Goal: Task Accomplishment & Management: Manage account settings

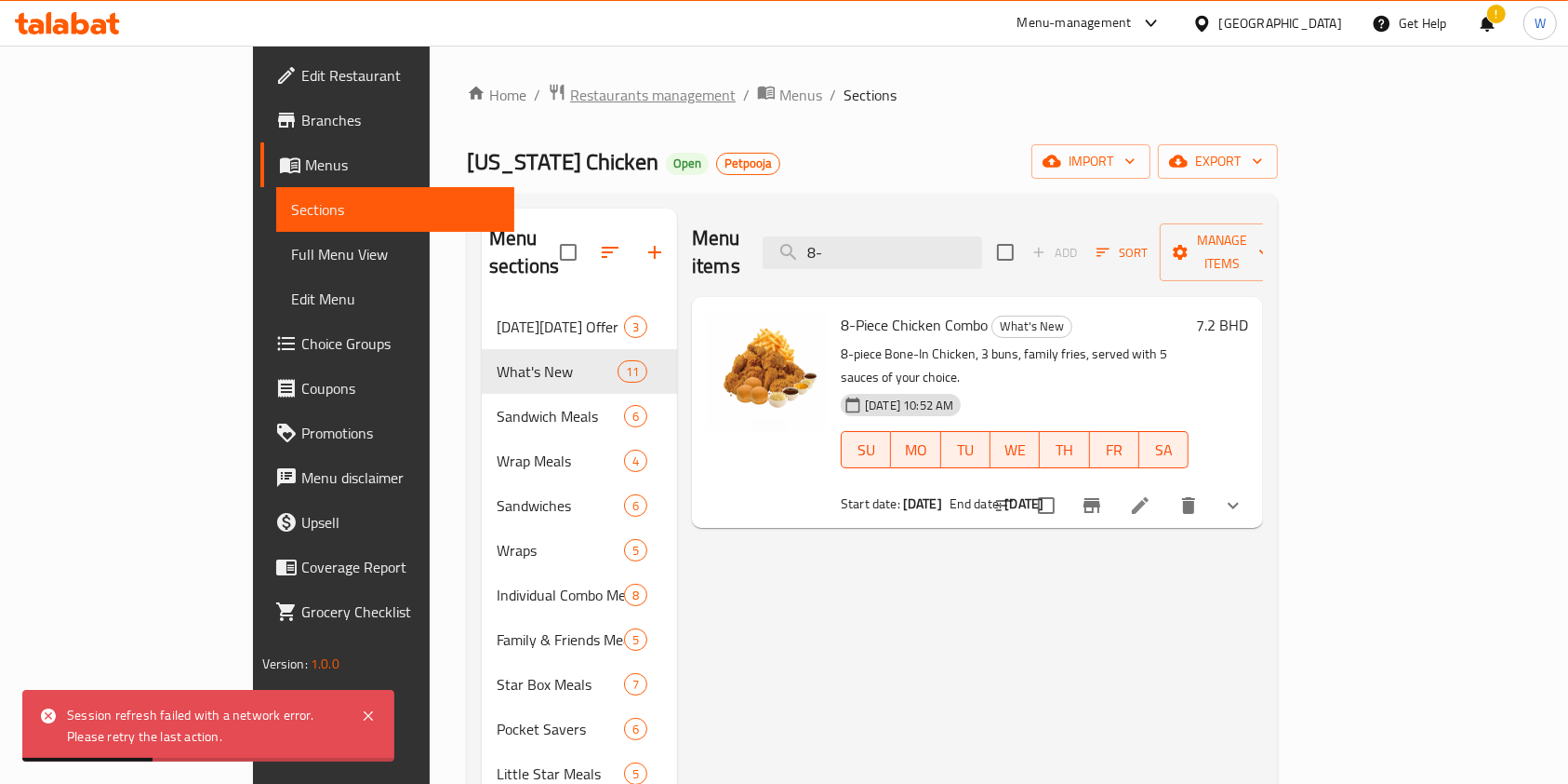
click at [570, 88] on span "Restaurants management" at bounding box center [652, 94] width 166 height 22
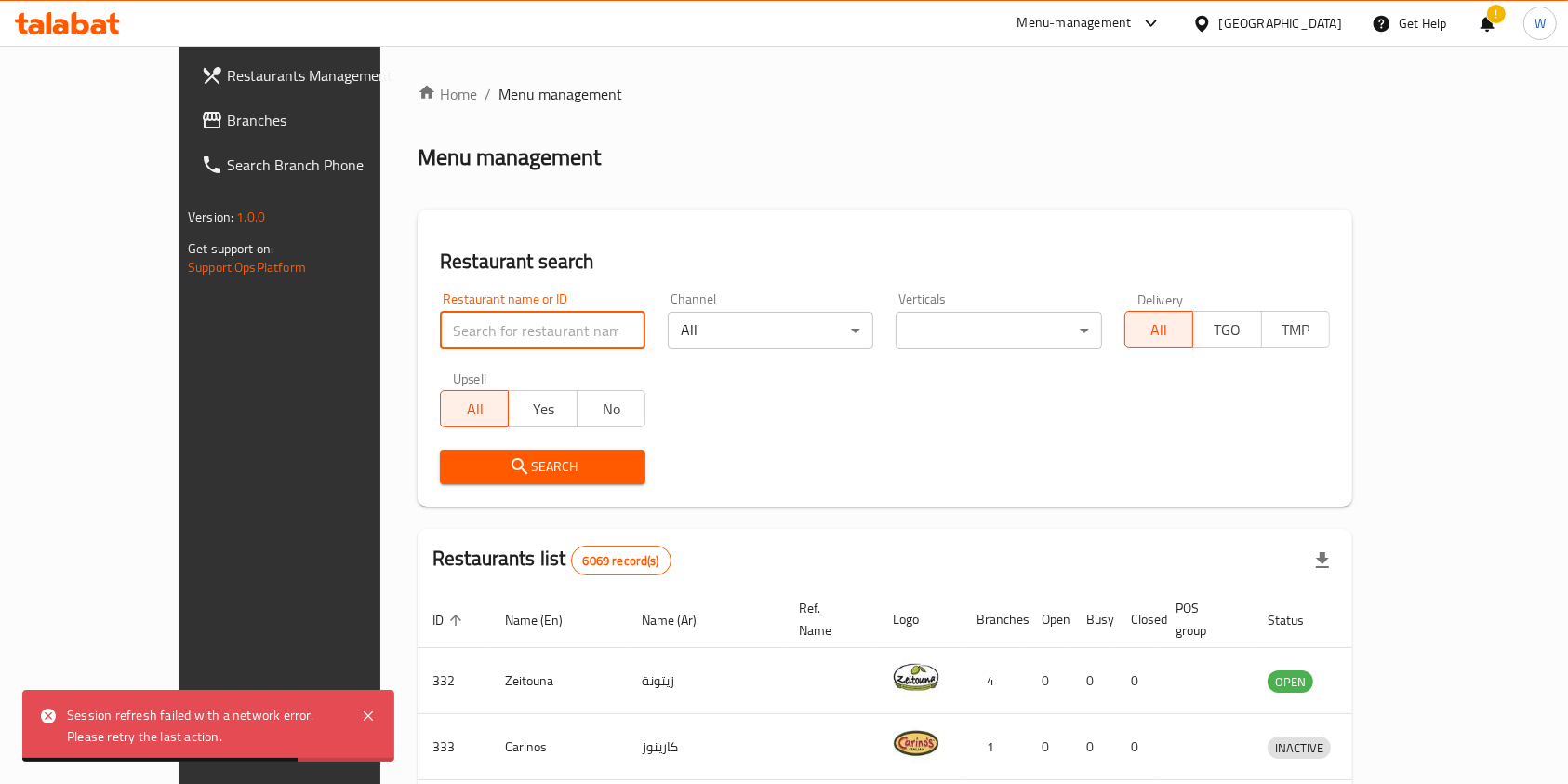
click at [440, 317] on input "search" at bounding box center [543, 330] width 206 height 37
paste input "690886"
type input "690886"
click button "Search" at bounding box center [543, 466] width 206 height 34
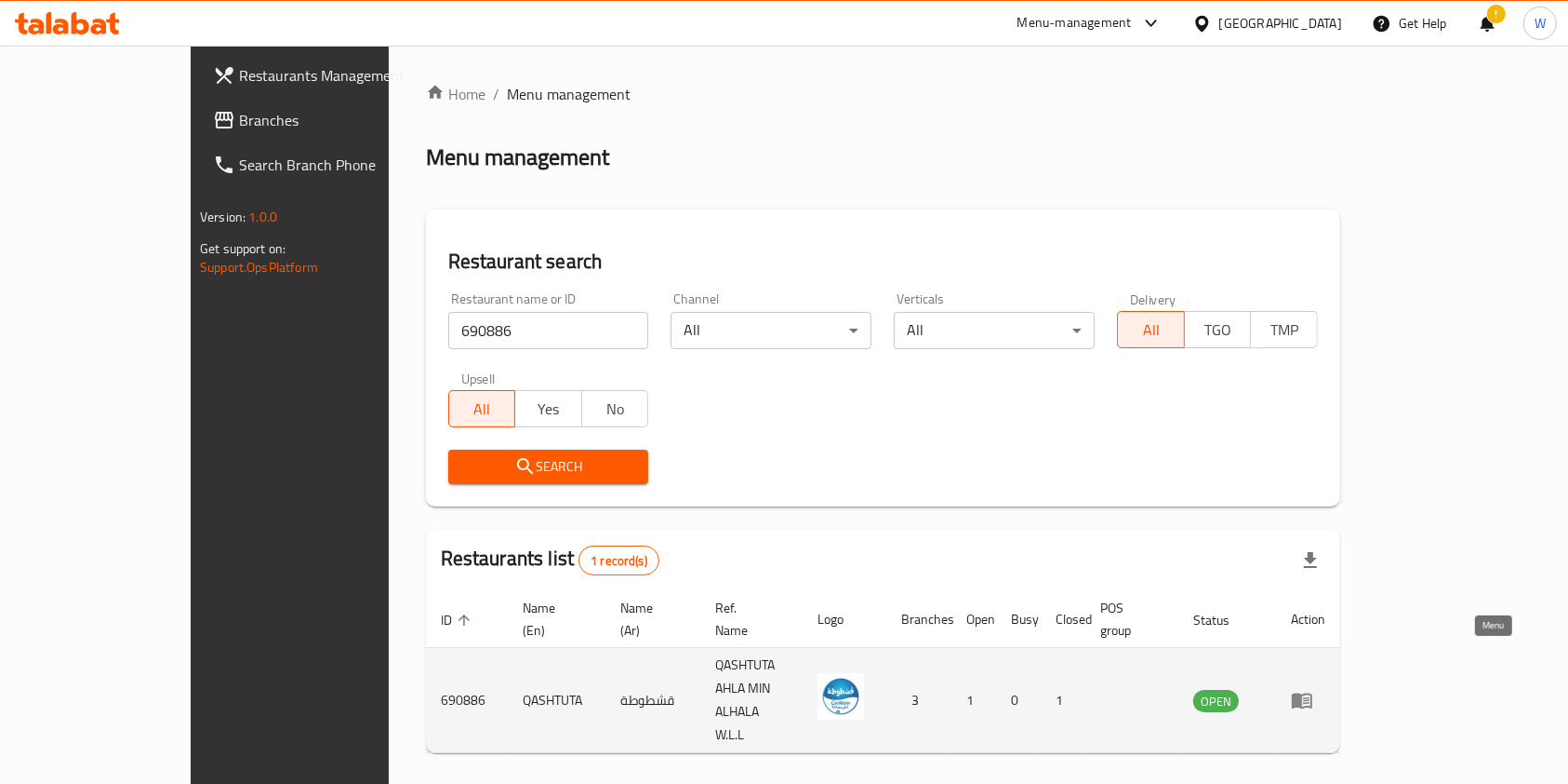
click at [1314, 689] on icon "enhanced table" at bounding box center [1302, 699] width 22 height 22
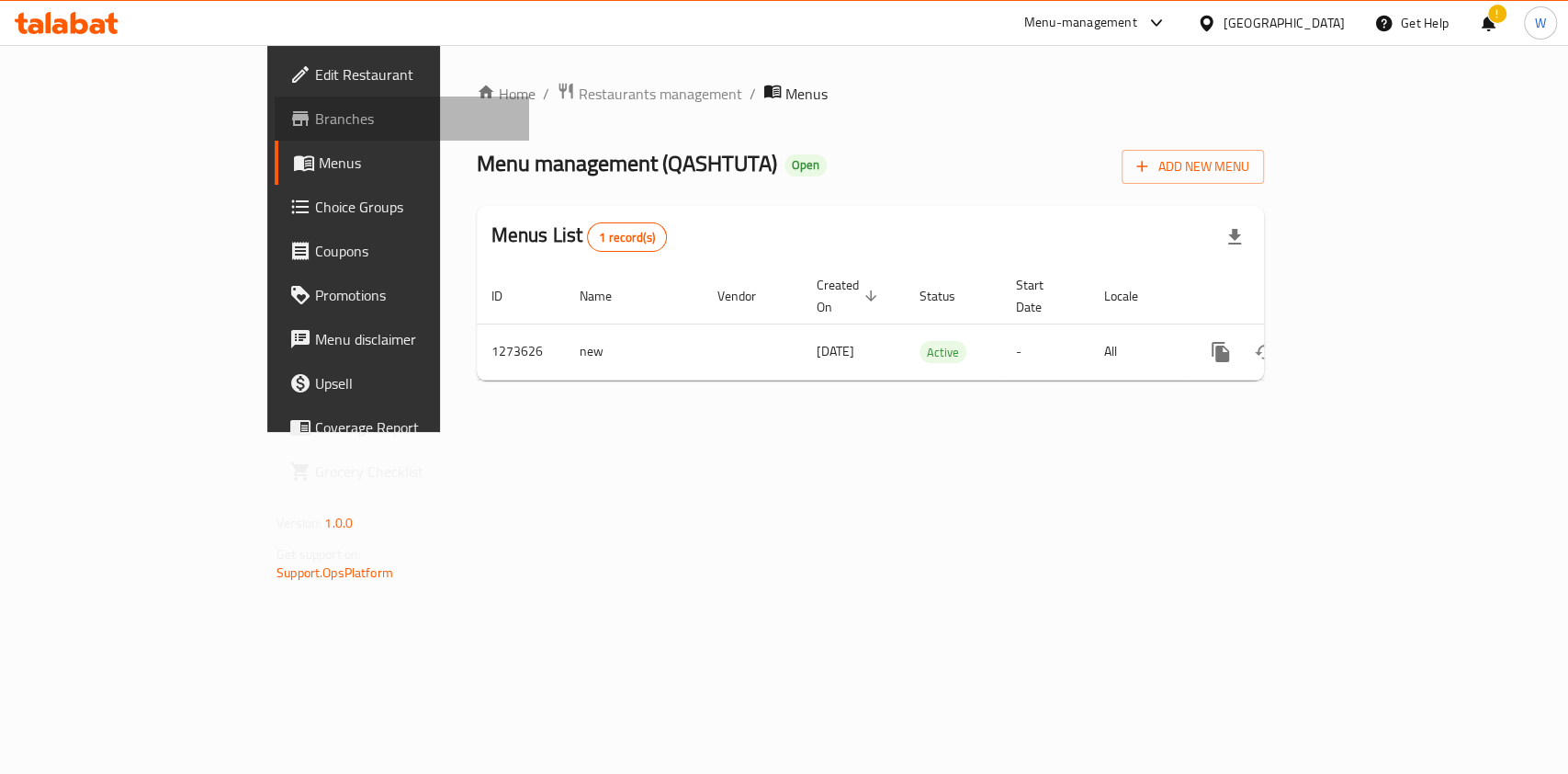
click at [316, 120] on span "Branches" at bounding box center [415, 118] width 199 height 22
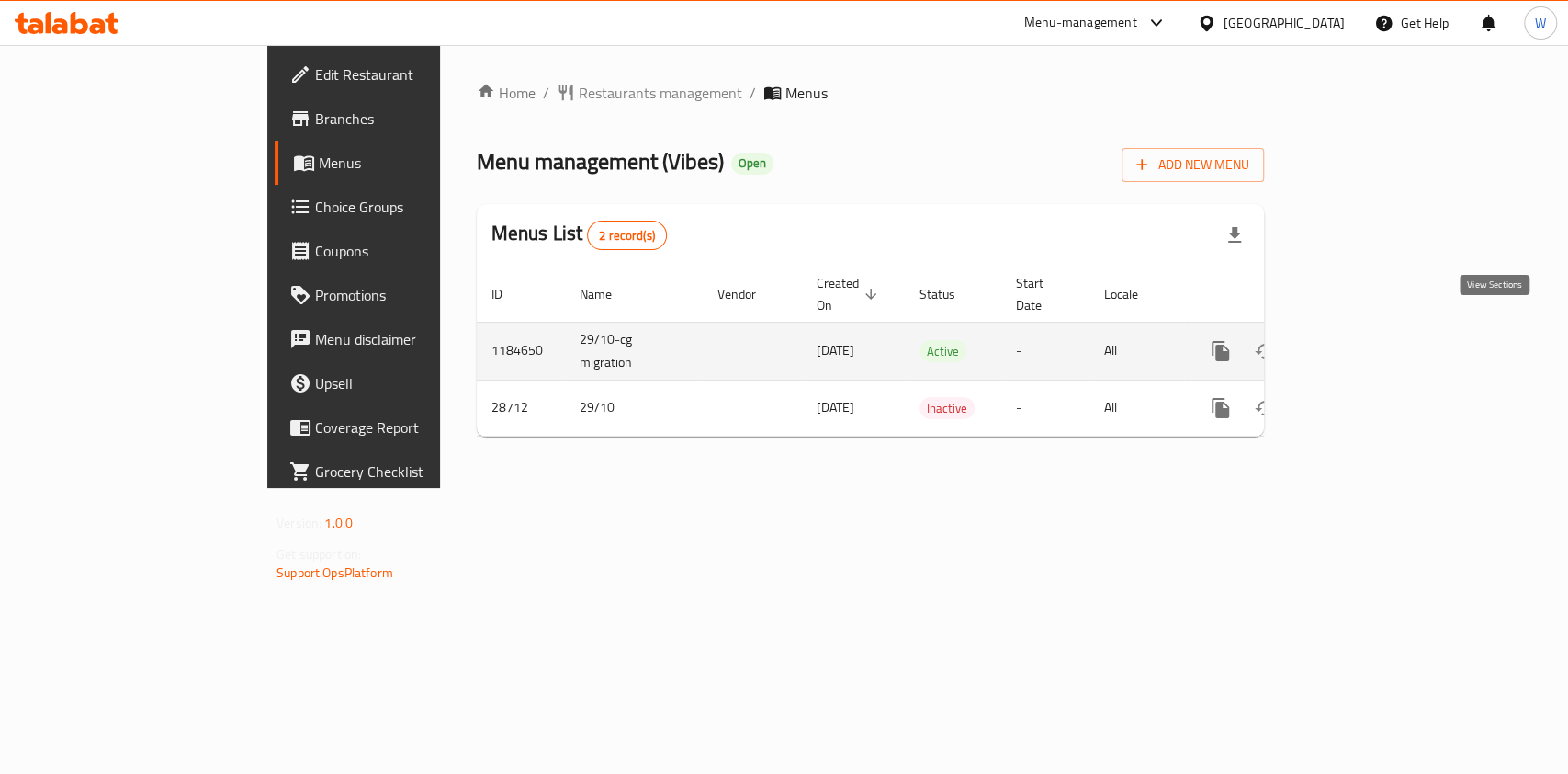
click at [1375, 329] on link "enhanced table" at bounding box center [1353, 351] width 44 height 44
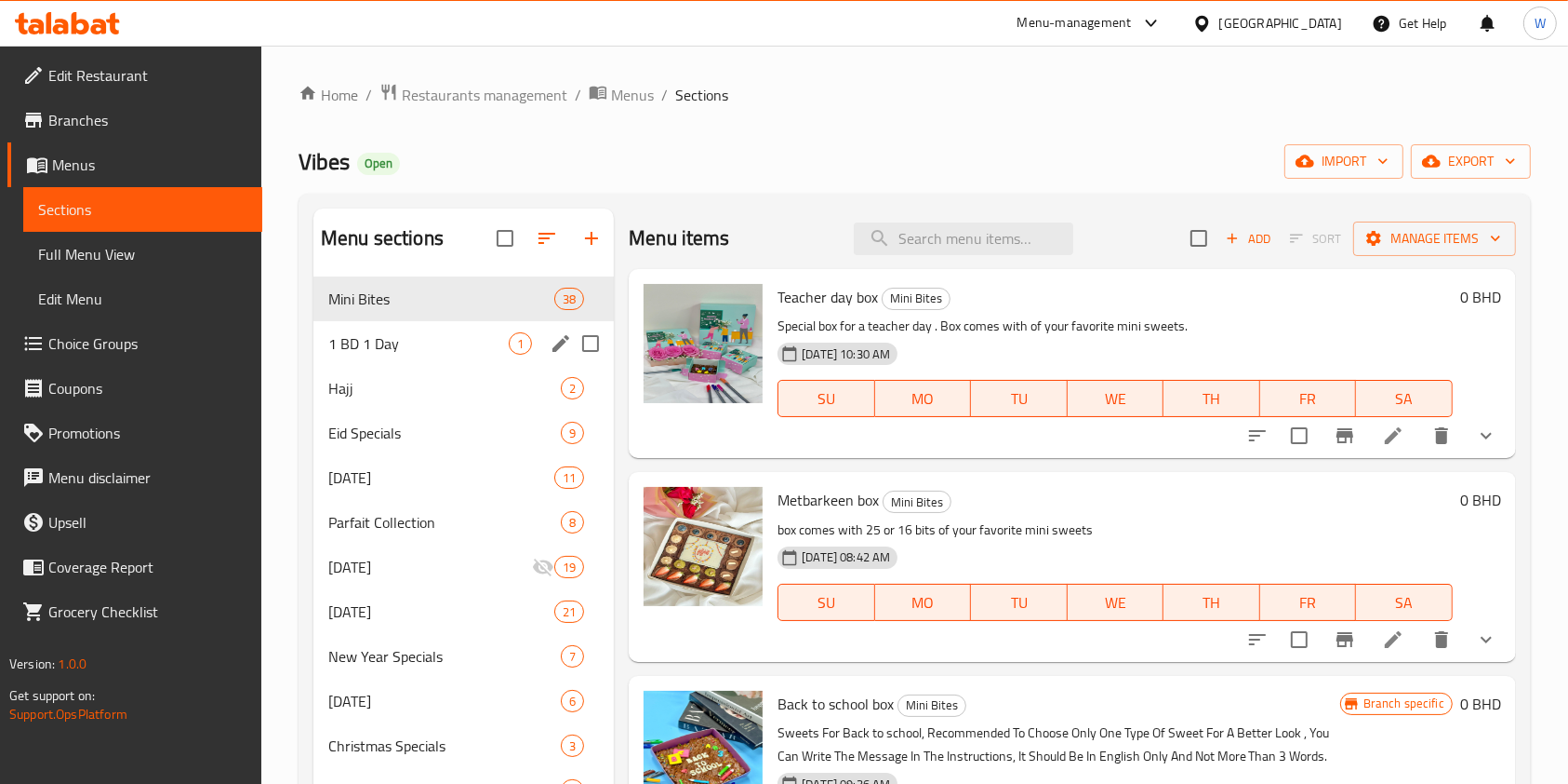
click at [424, 341] on span "1 BD 1 Day" at bounding box center [418, 343] width 181 height 22
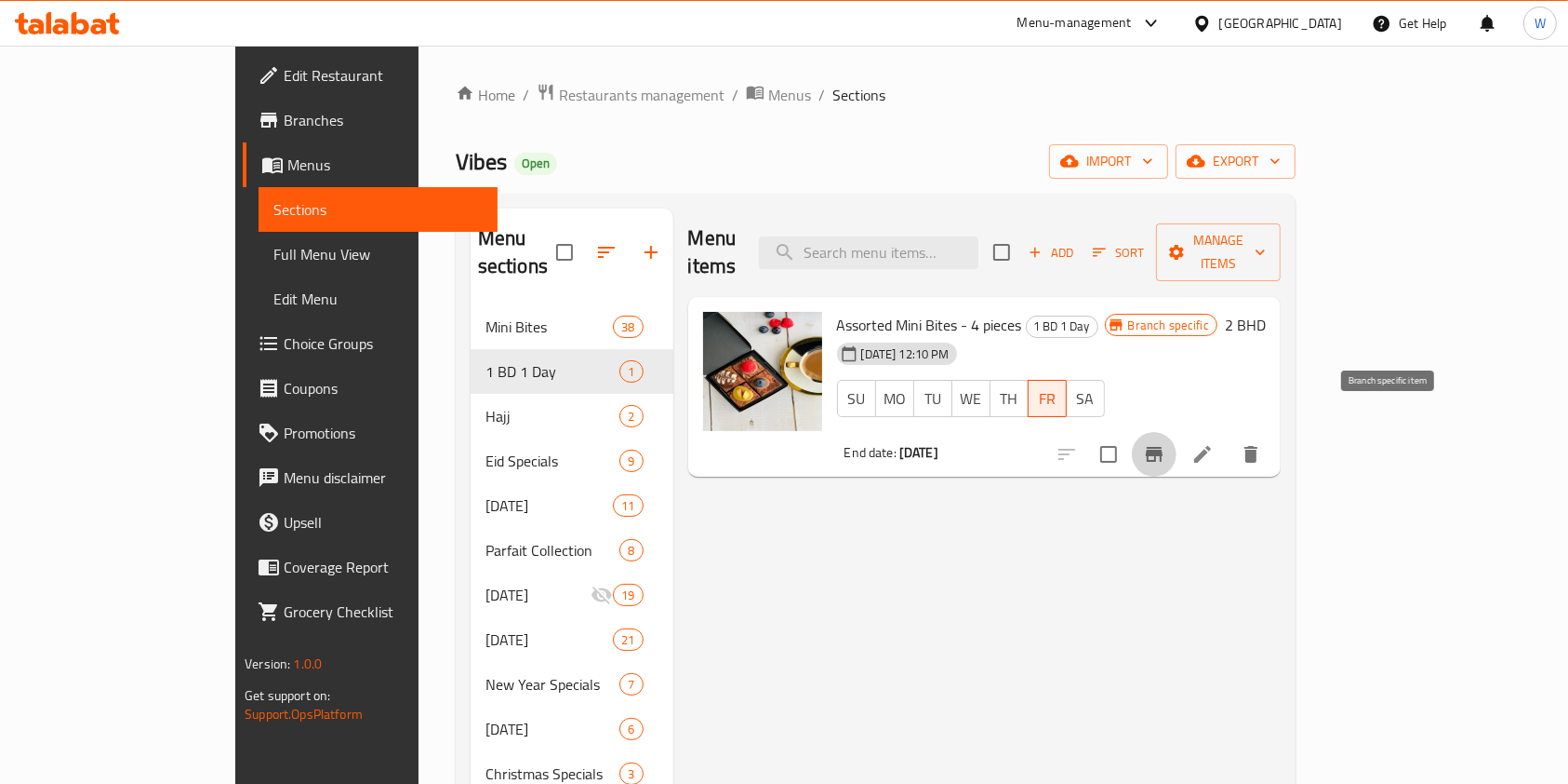
click at [1177, 438] on button "Branch-specific-item" at bounding box center [1154, 455] width 45 height 45
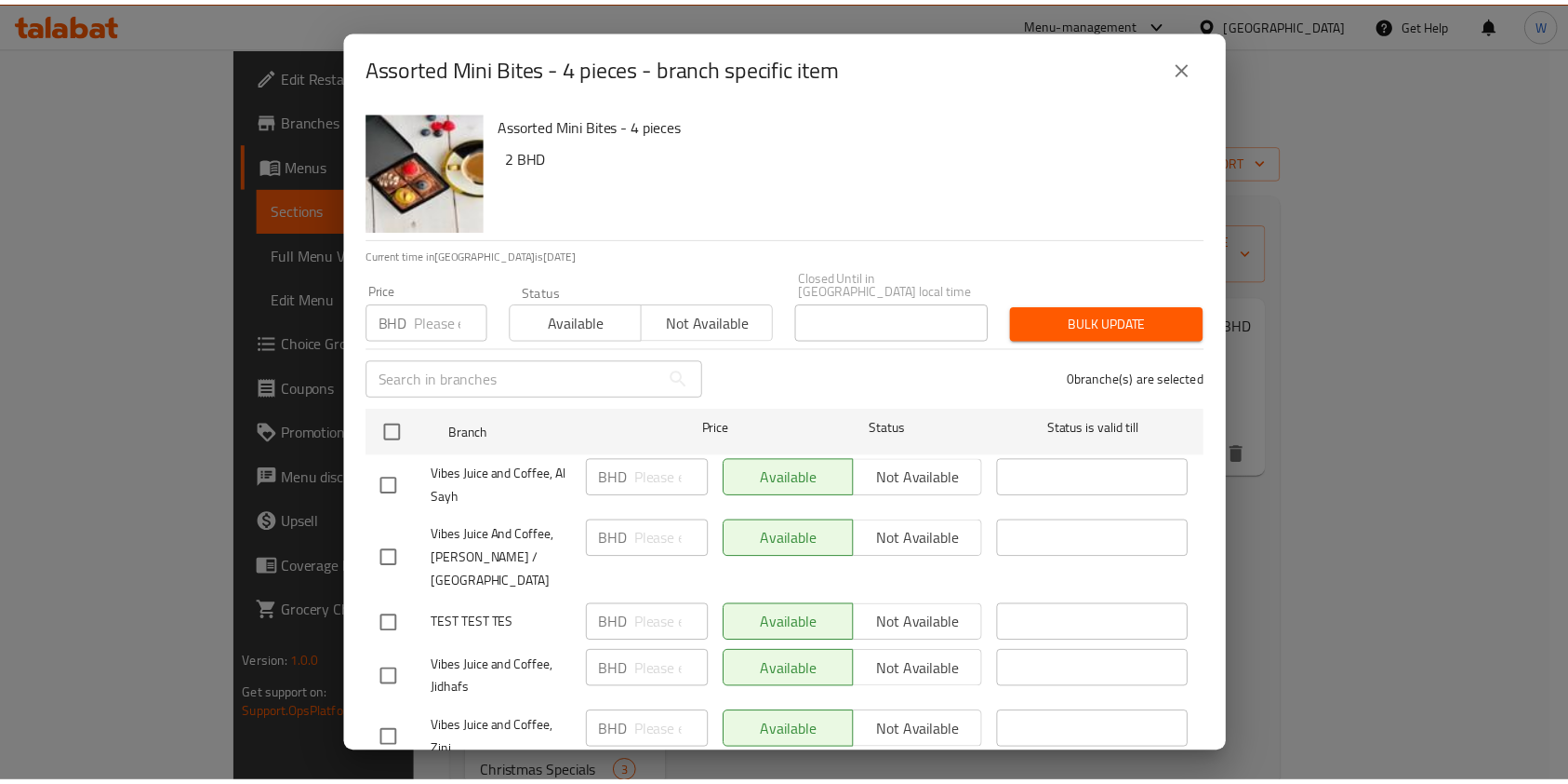
scroll to position [161, 0]
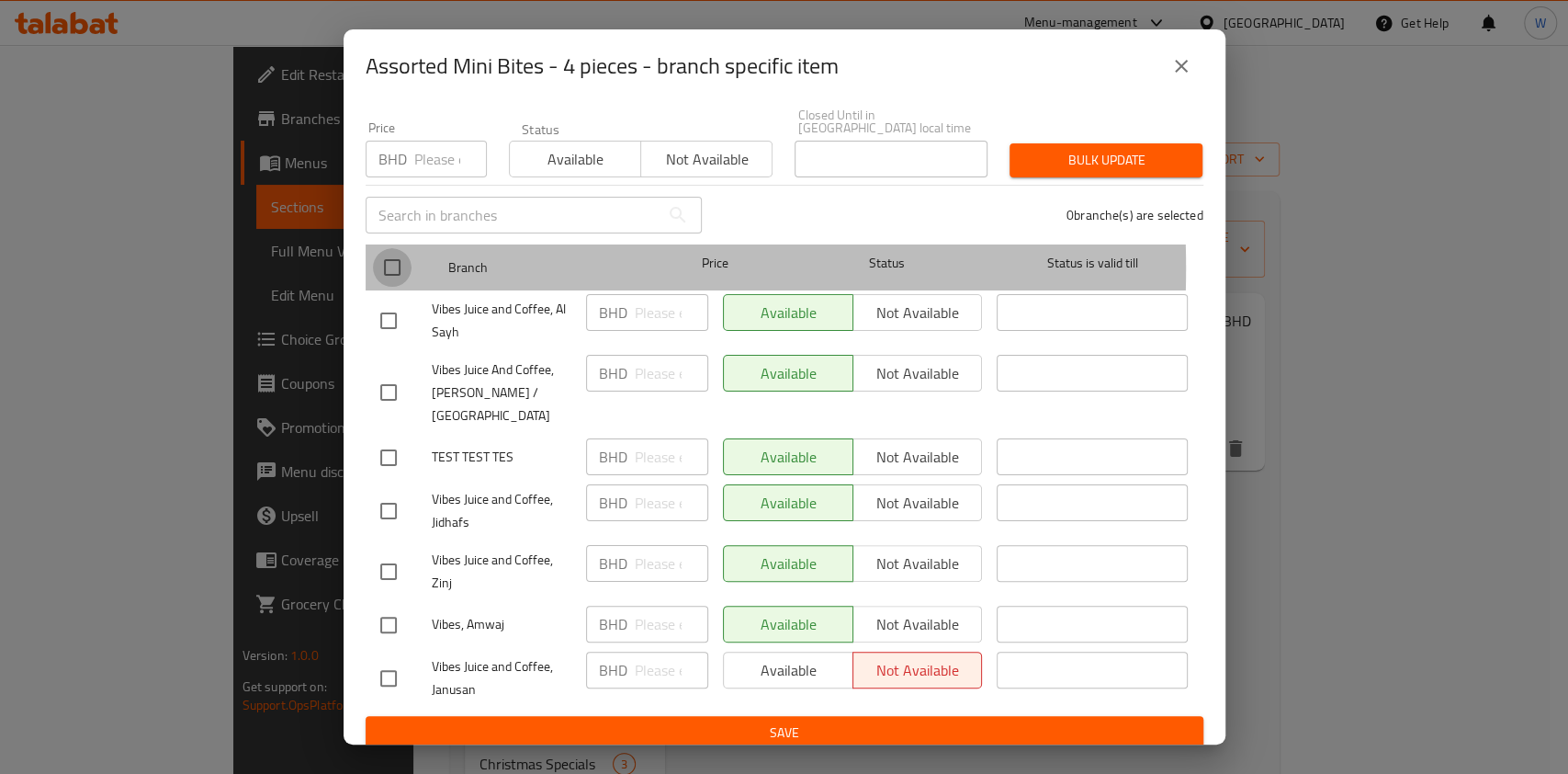
click at [387, 255] on input "checkbox" at bounding box center [392, 268] width 38 height 38
checkbox input "true"
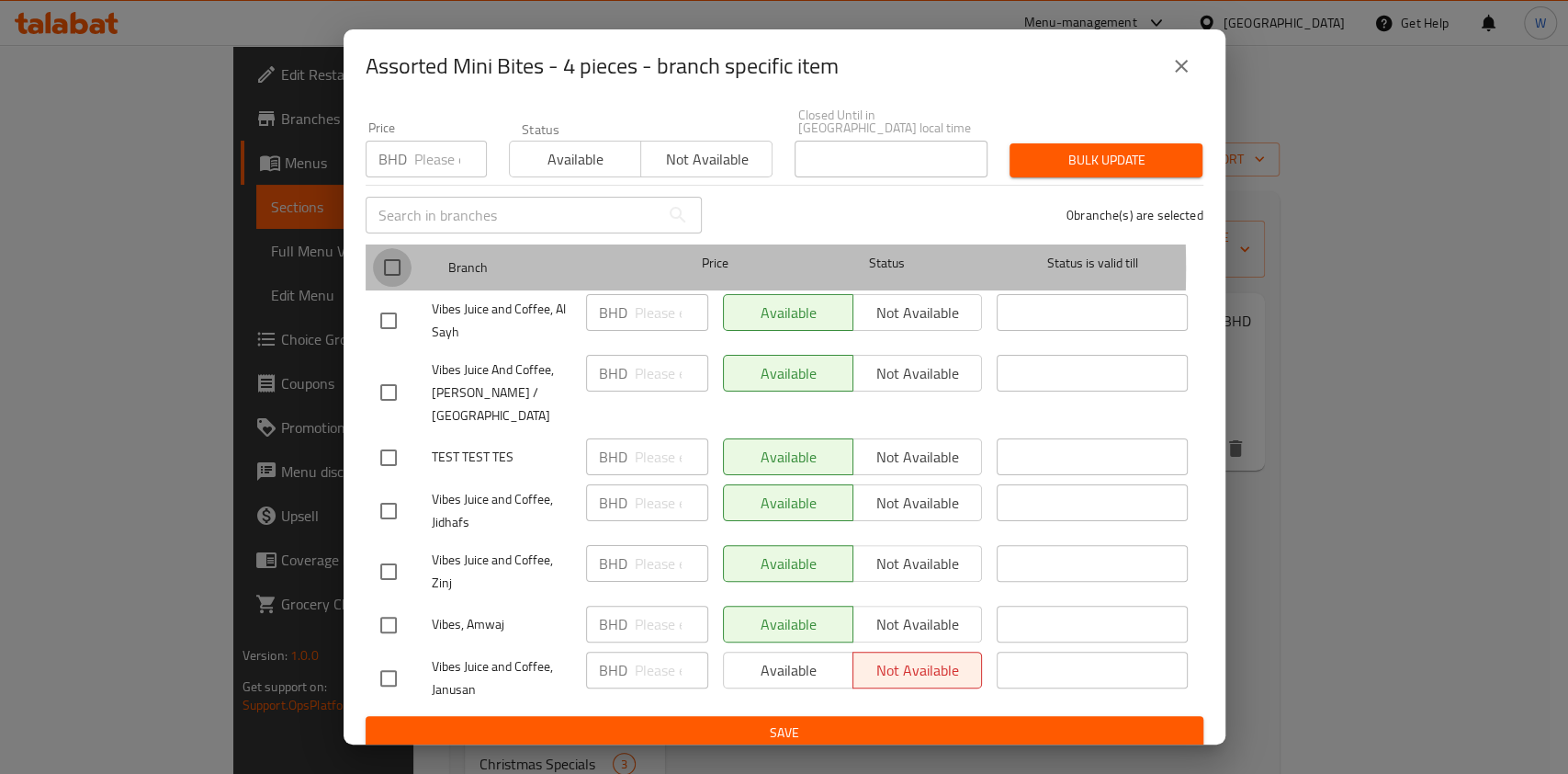
checkbox input "true"
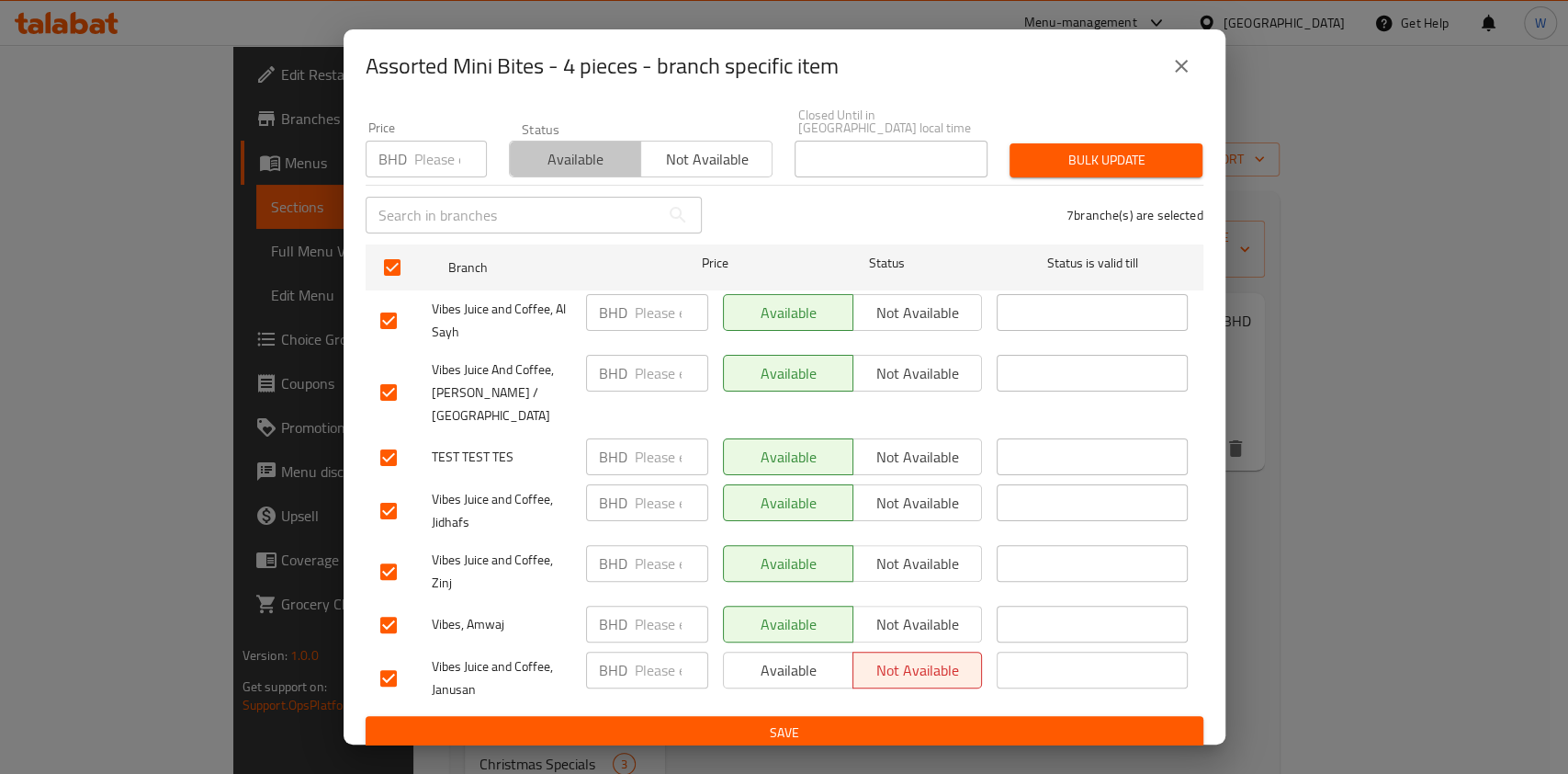
click at [578, 155] on span "Available" at bounding box center [575, 159] width 117 height 27
click at [1057, 149] on span "Bulk update" at bounding box center [1106, 160] width 164 height 23
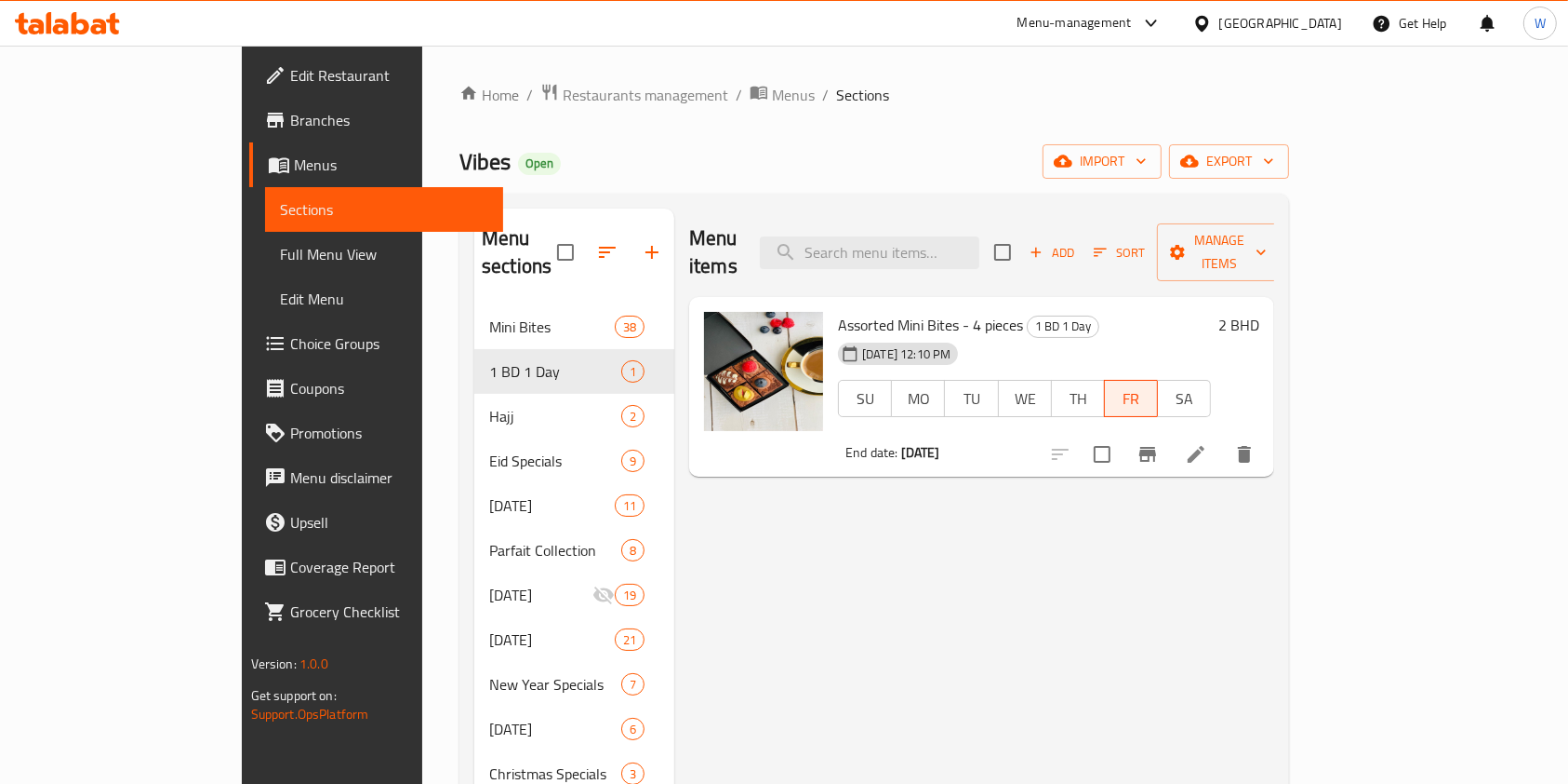
click at [290, 127] on span "Branches" at bounding box center [389, 119] width 199 height 22
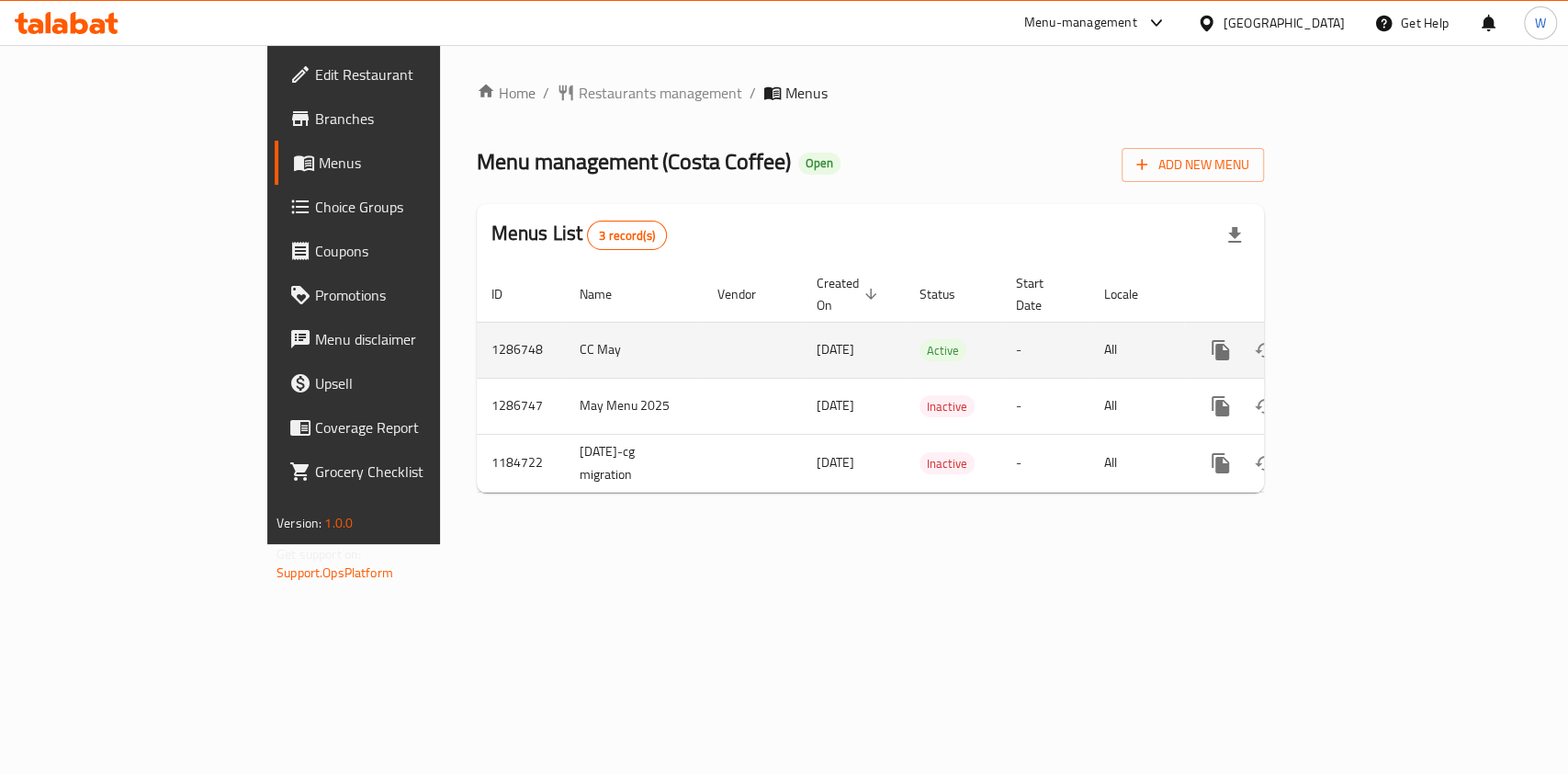
click at [1365, 340] on icon "enhanced table" at bounding box center [1353, 350] width 22 height 22
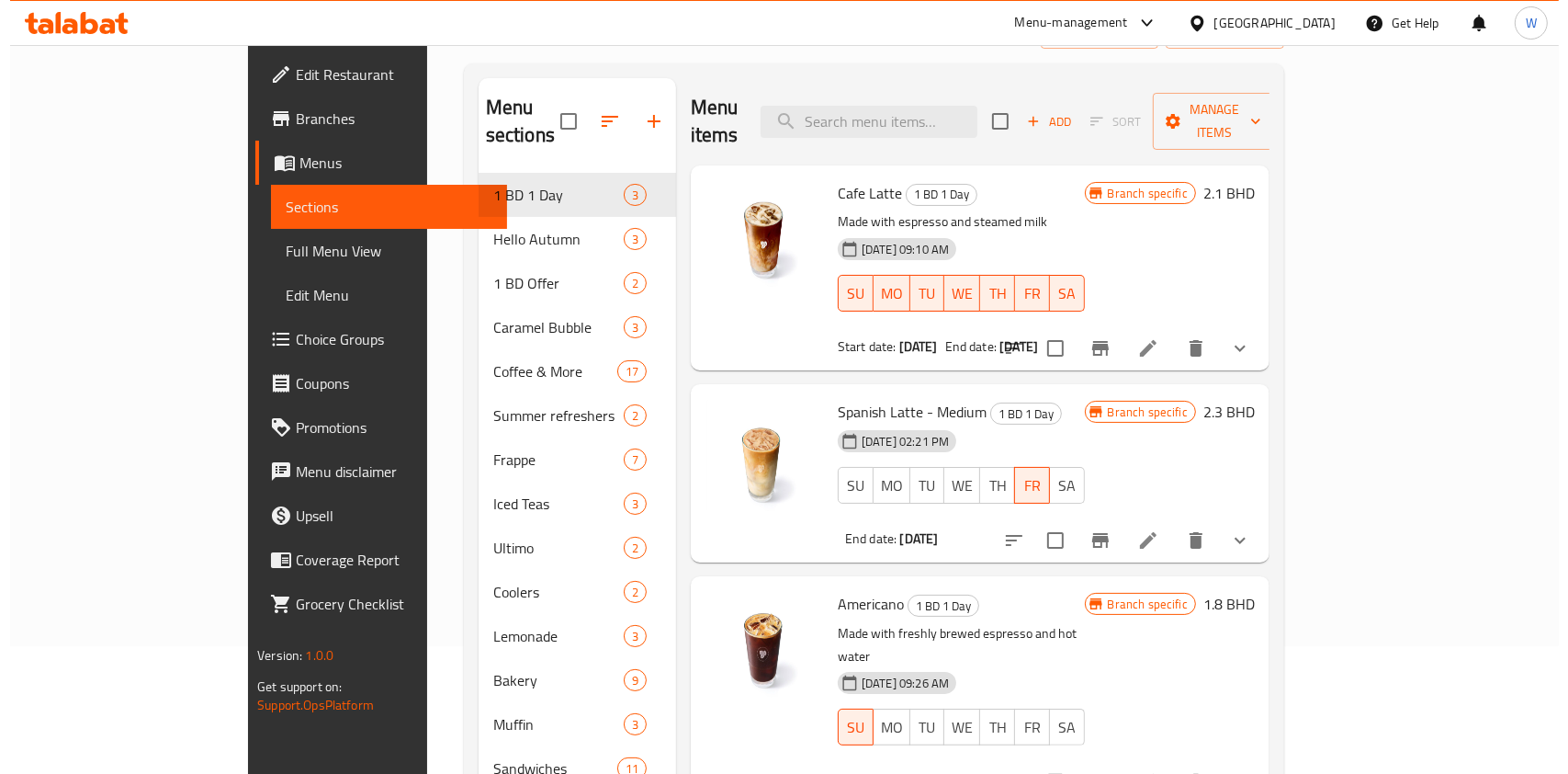
scroll to position [245, 0]
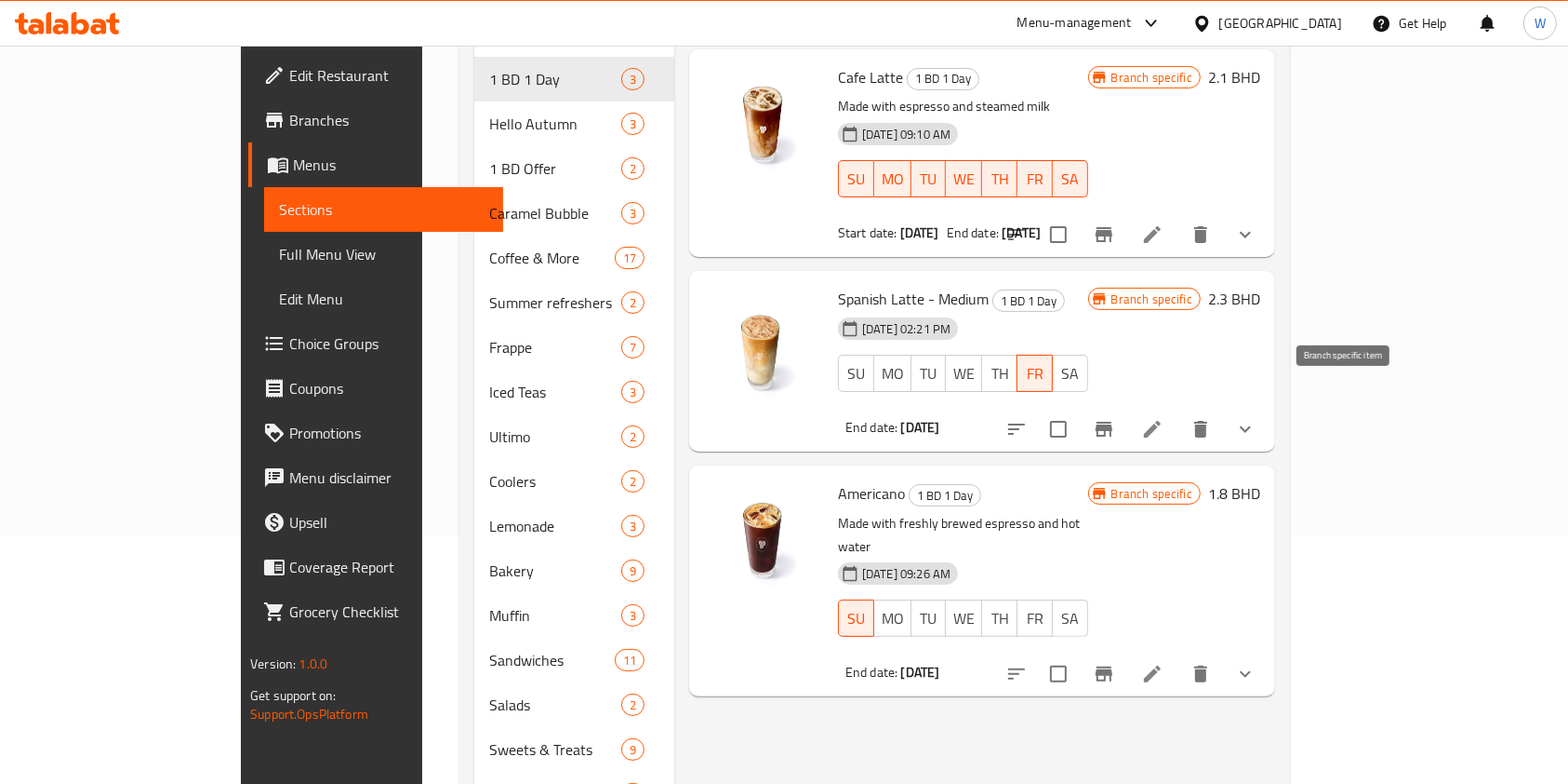
click at [1116, 418] on icon "Branch-specific-item" at bounding box center [1104, 428] width 22 height 22
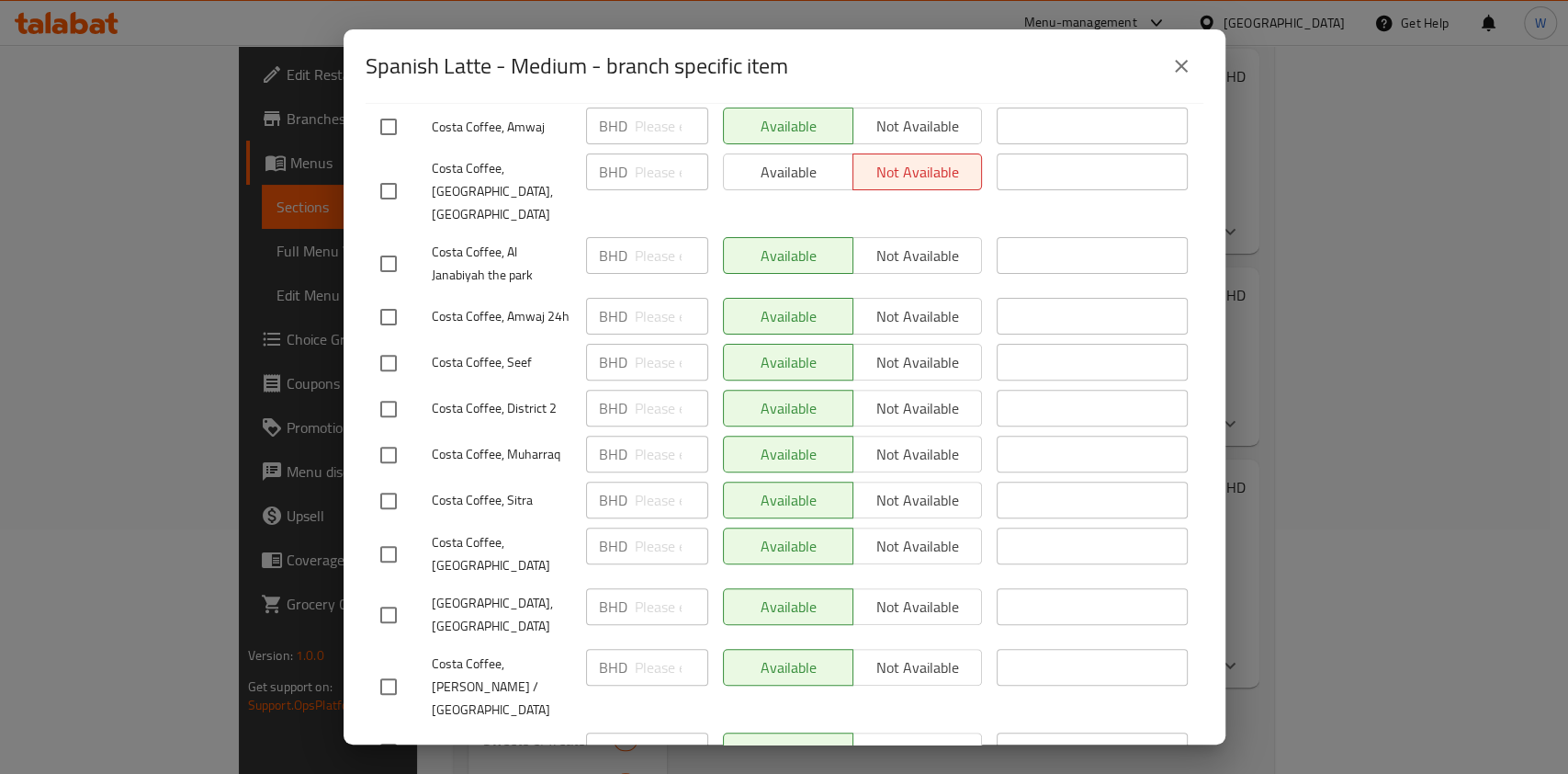
scroll to position [179, 0]
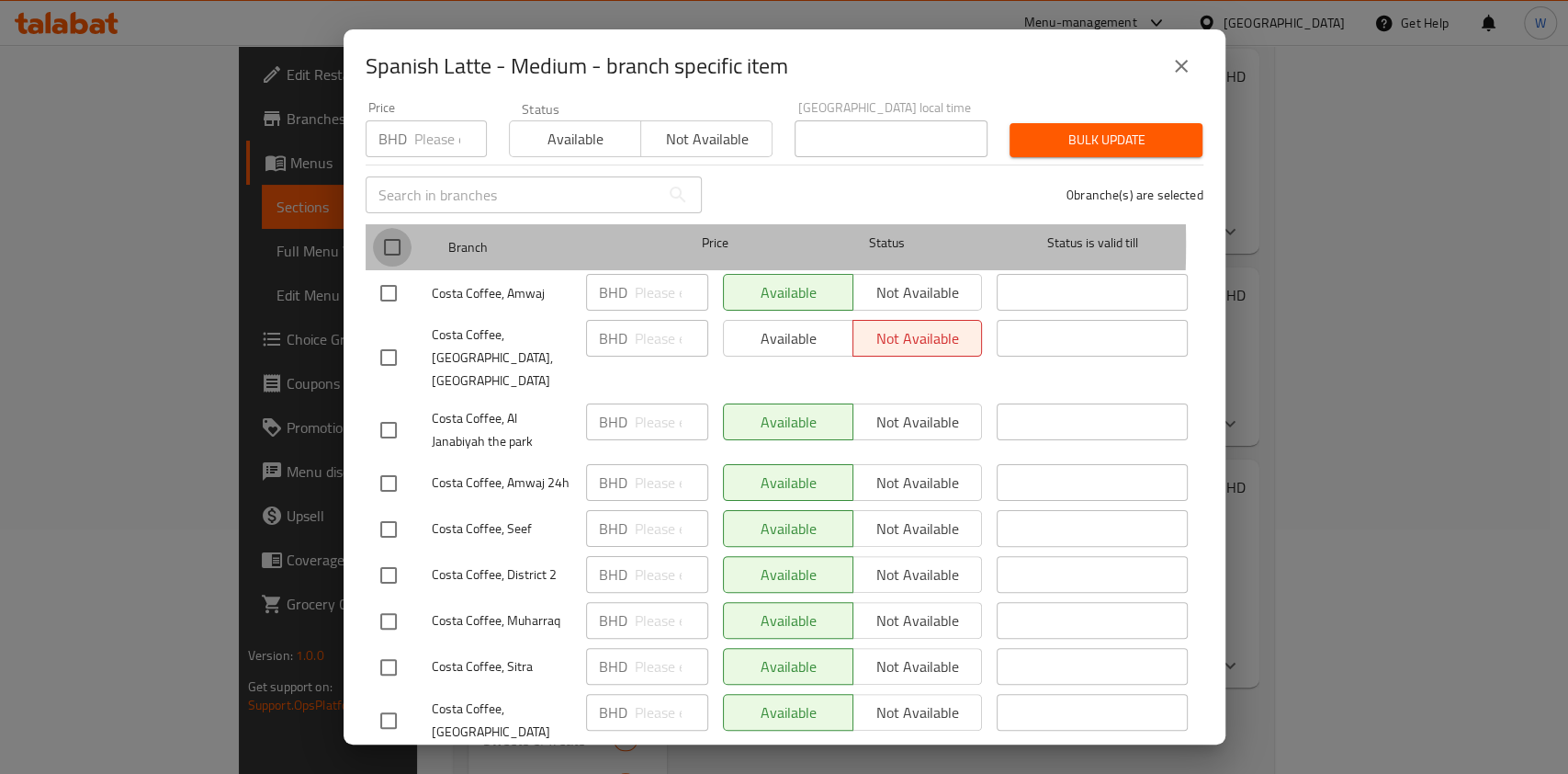
click at [385, 230] on input "checkbox" at bounding box center [392, 247] width 38 height 38
checkbox input "true"
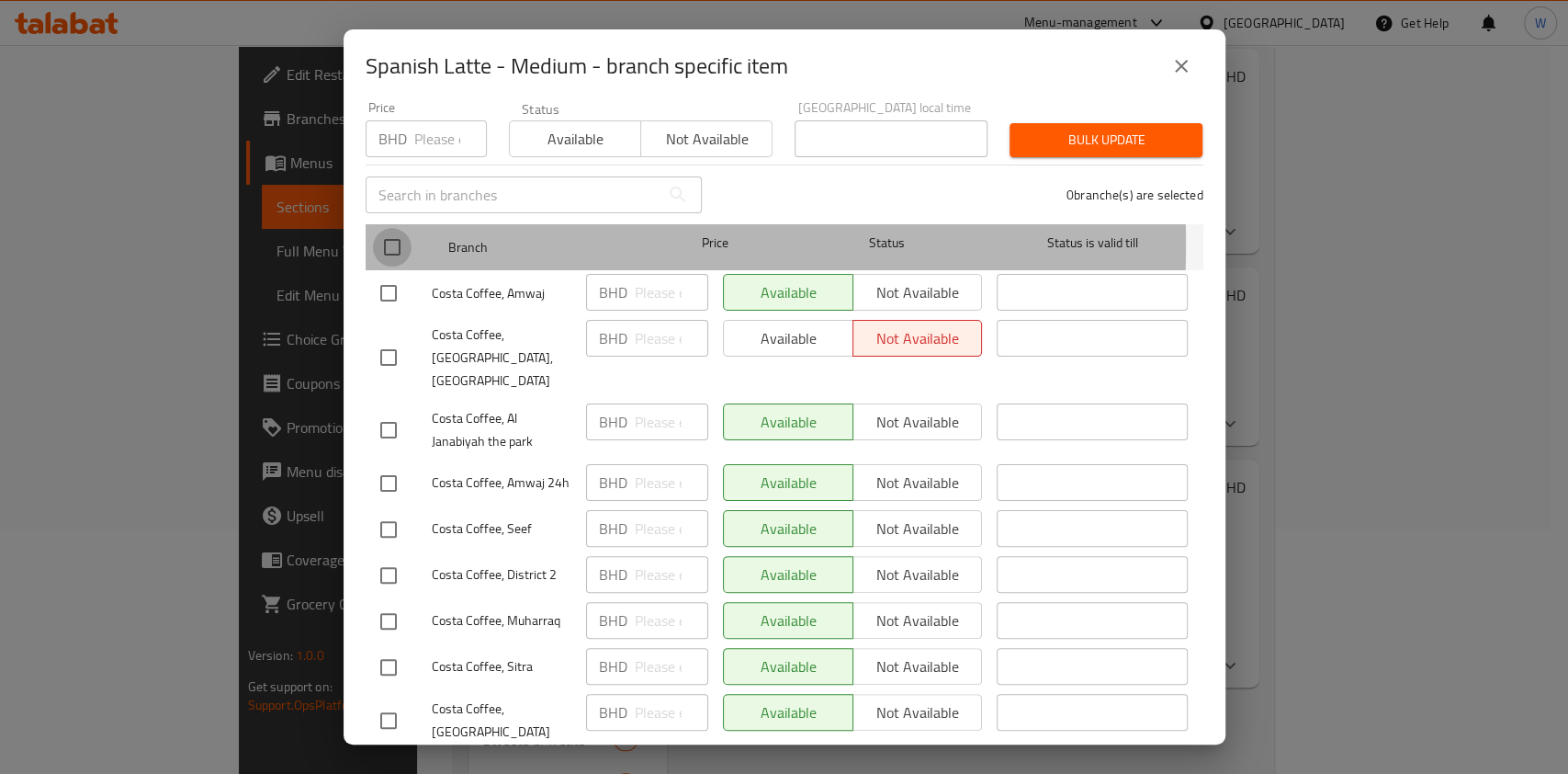
checkbox input "true"
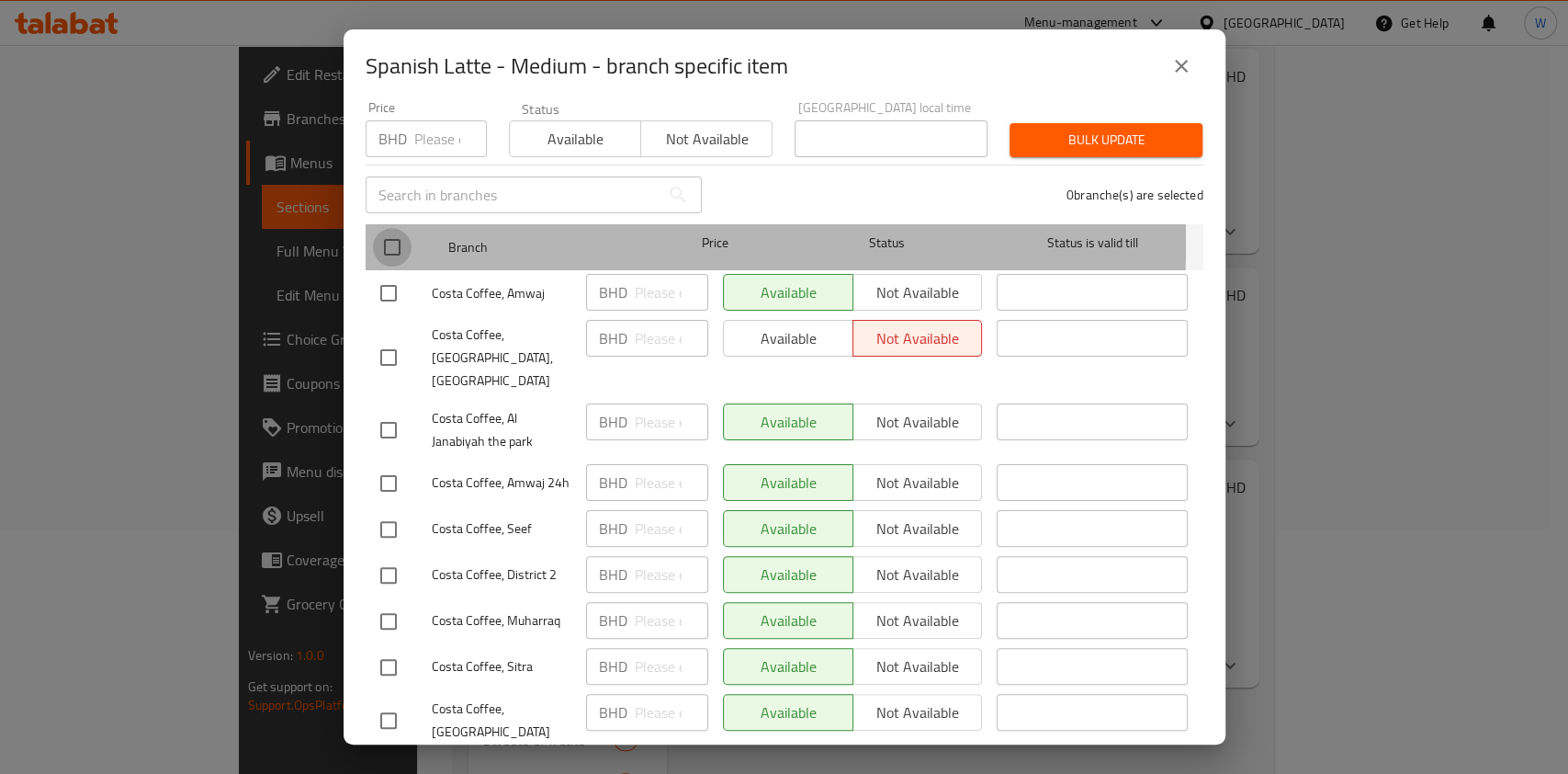
checkbox input "true"
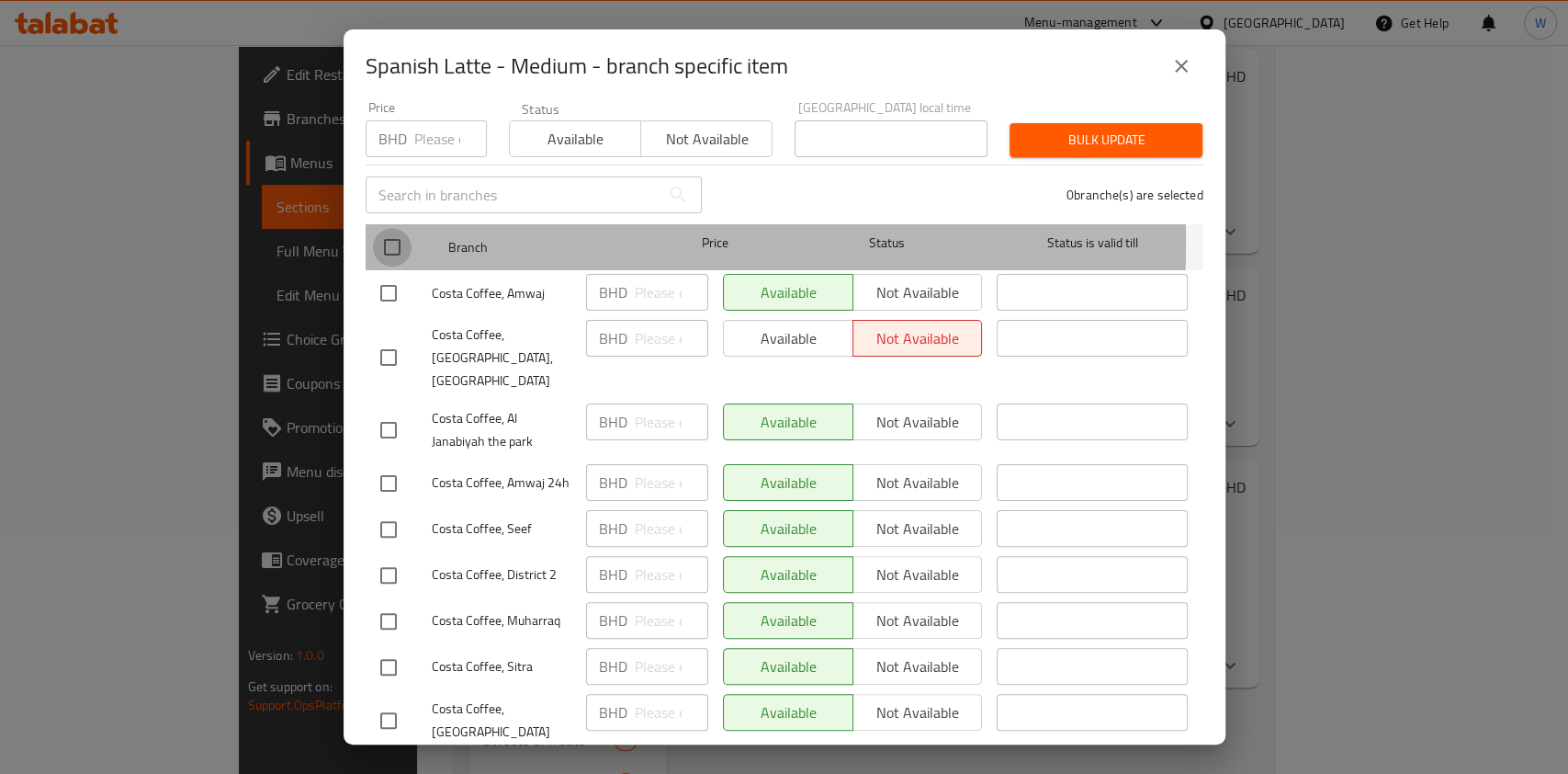
checkbox input "true"
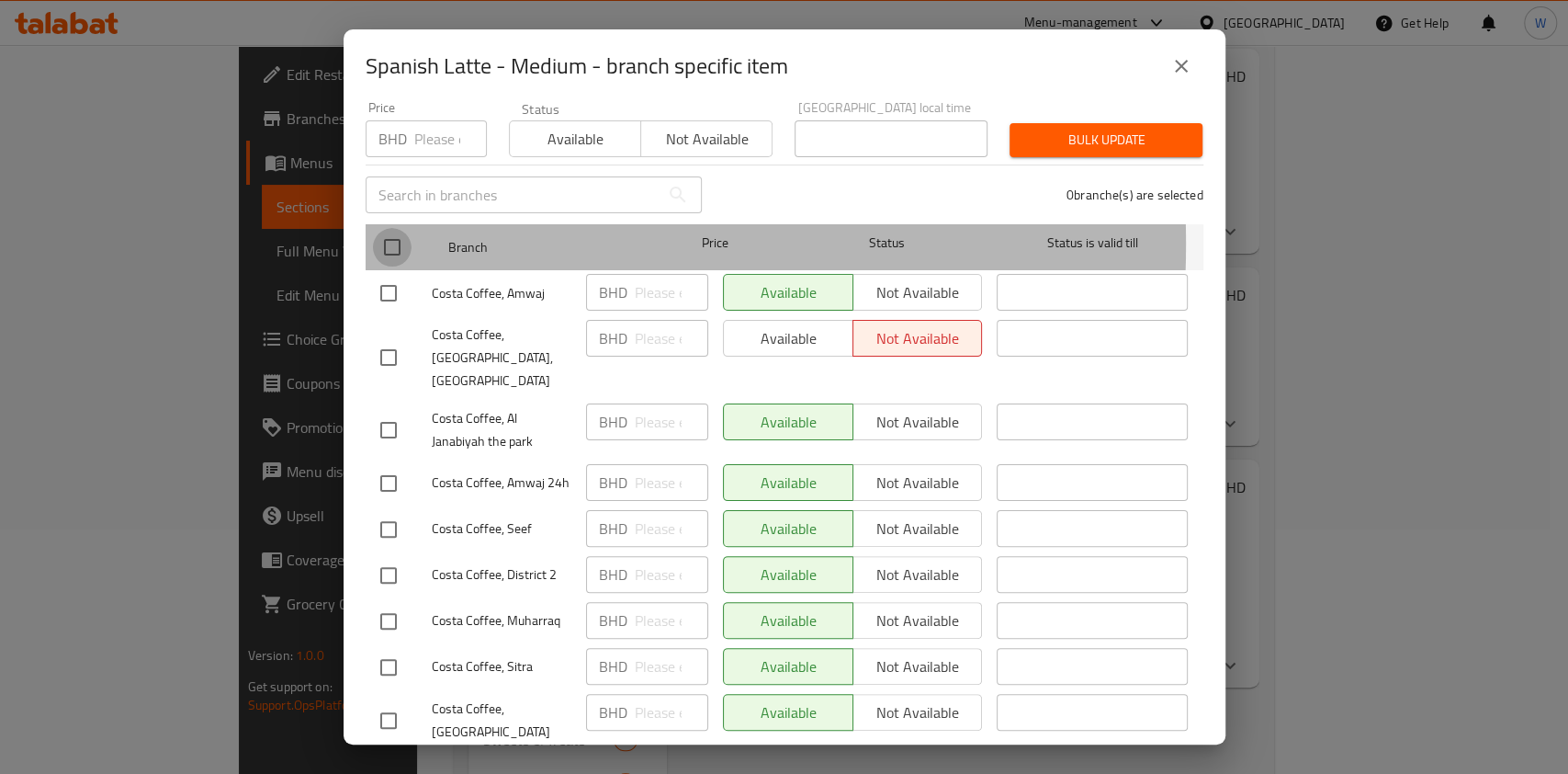
checkbox input "true"
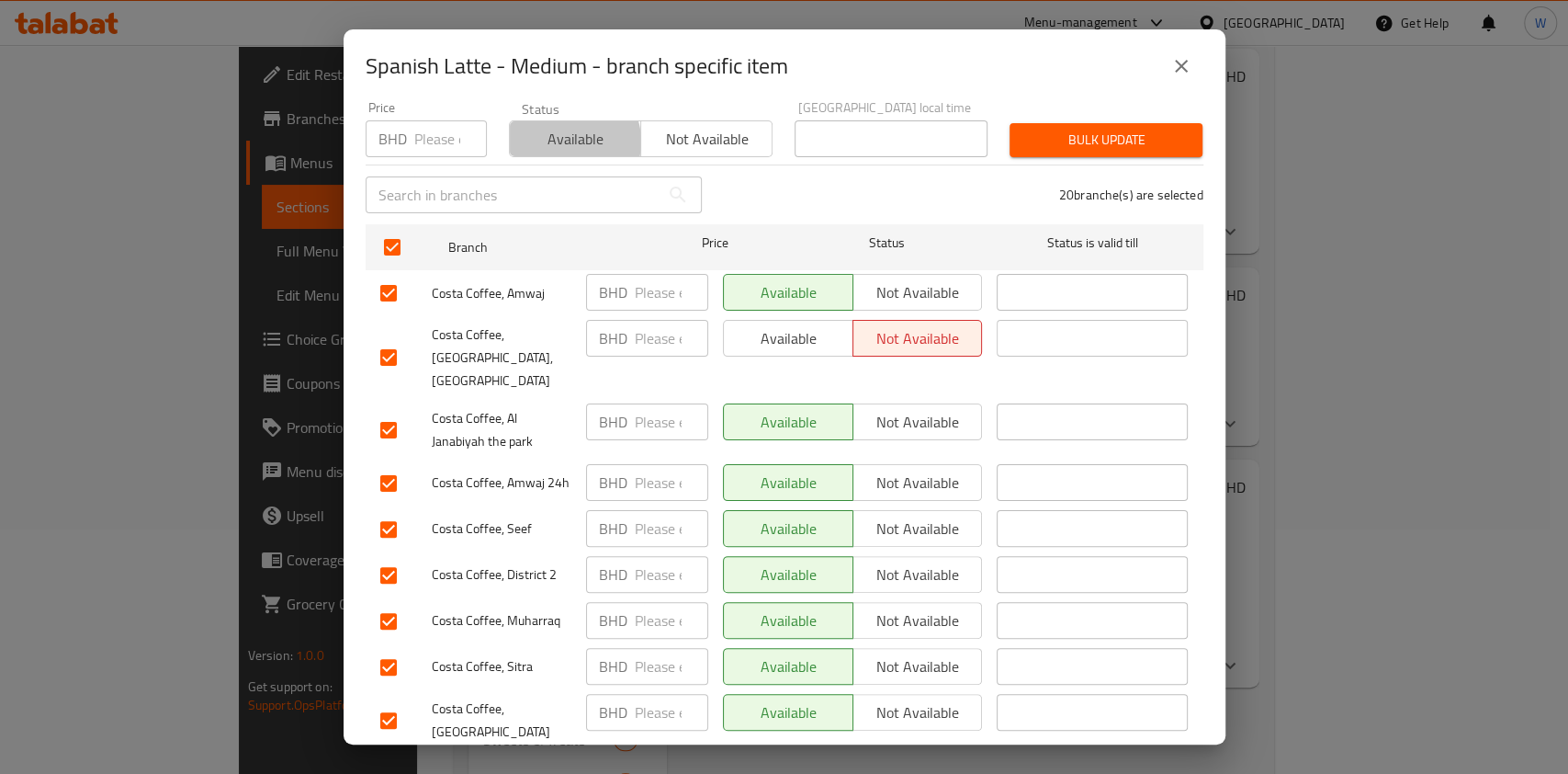
click at [562, 128] on span "Available" at bounding box center [575, 139] width 117 height 27
click at [1088, 129] on span "Bulk update" at bounding box center [1106, 140] width 164 height 23
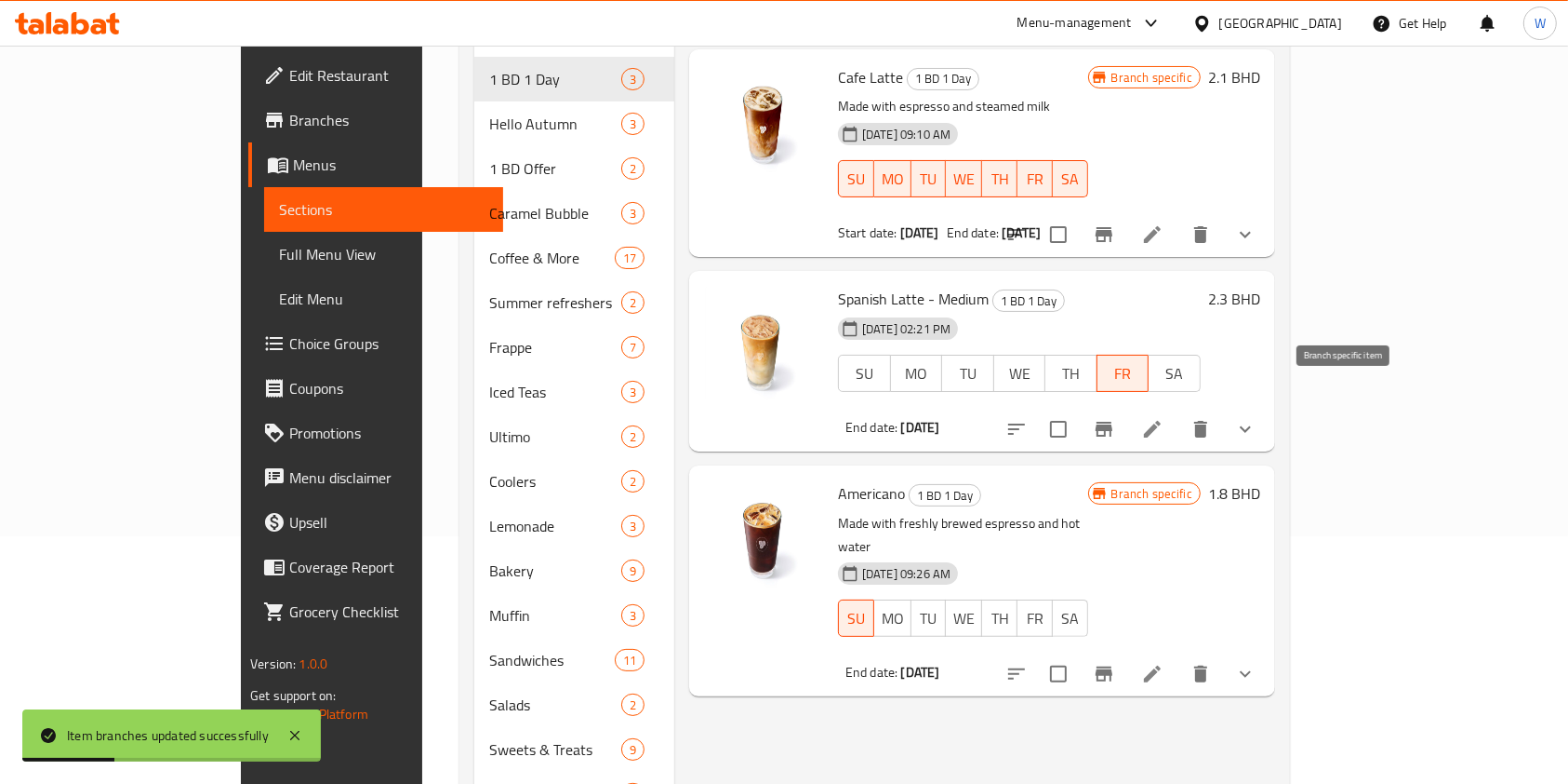
click at [1116, 418] on icon "Branch-specific-item" at bounding box center [1104, 428] width 22 height 22
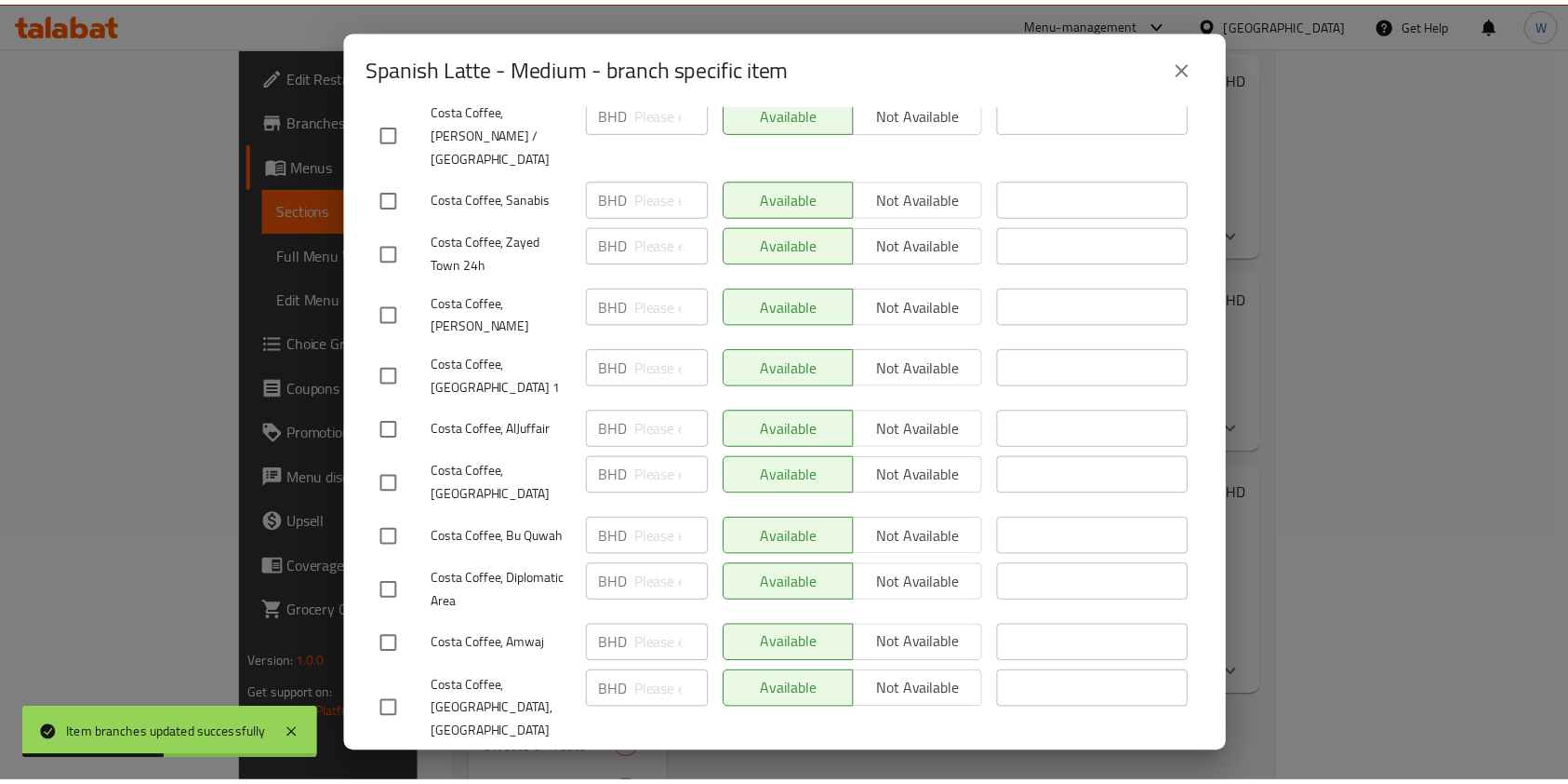
scroll to position [802, 0]
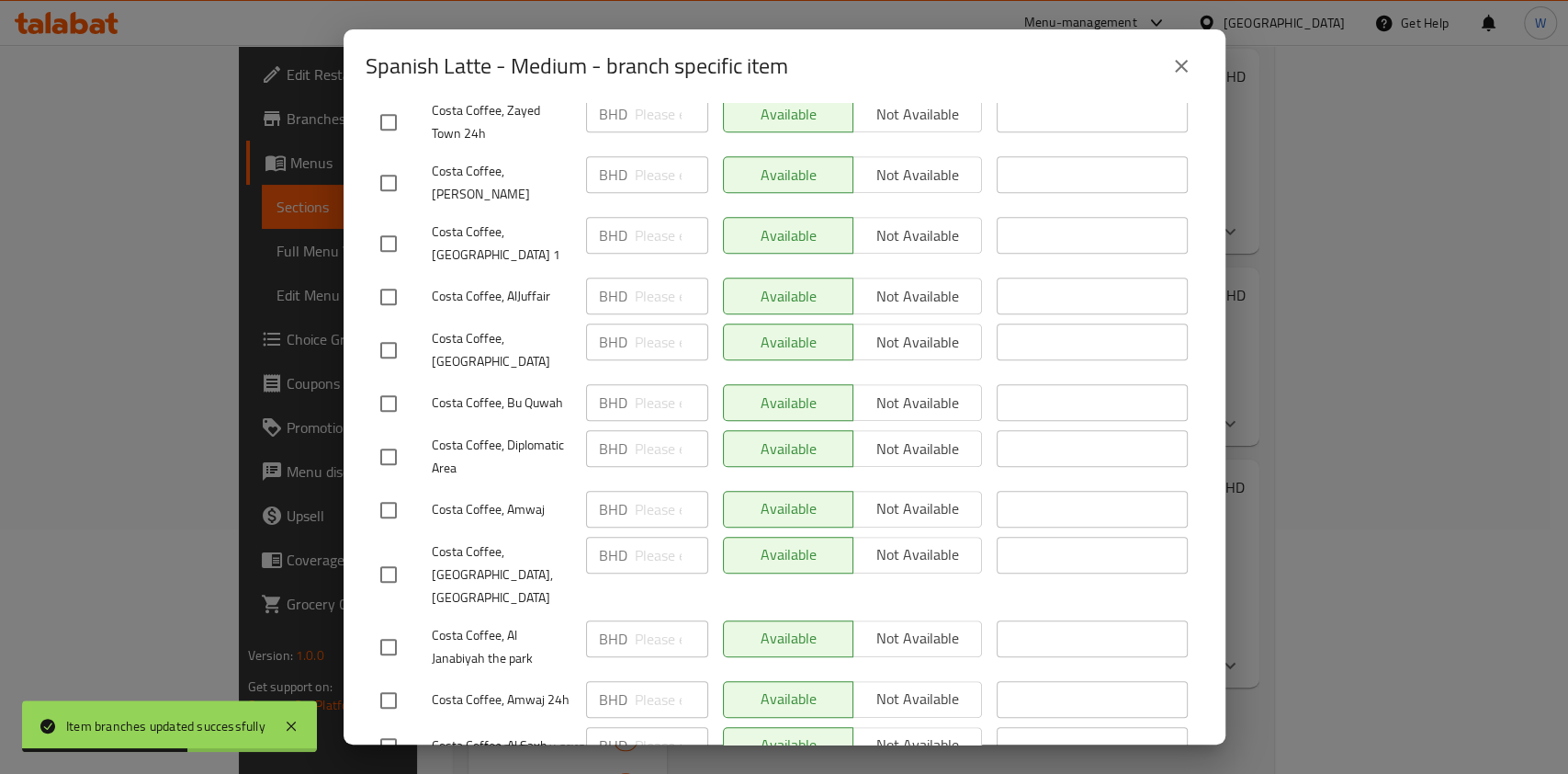
drag, startPoint x: 1176, startPoint y: 62, endPoint x: 1158, endPoint y: 75, distance: 22.2
click at [1177, 62] on icon "close" at bounding box center [1181, 65] width 12 height 12
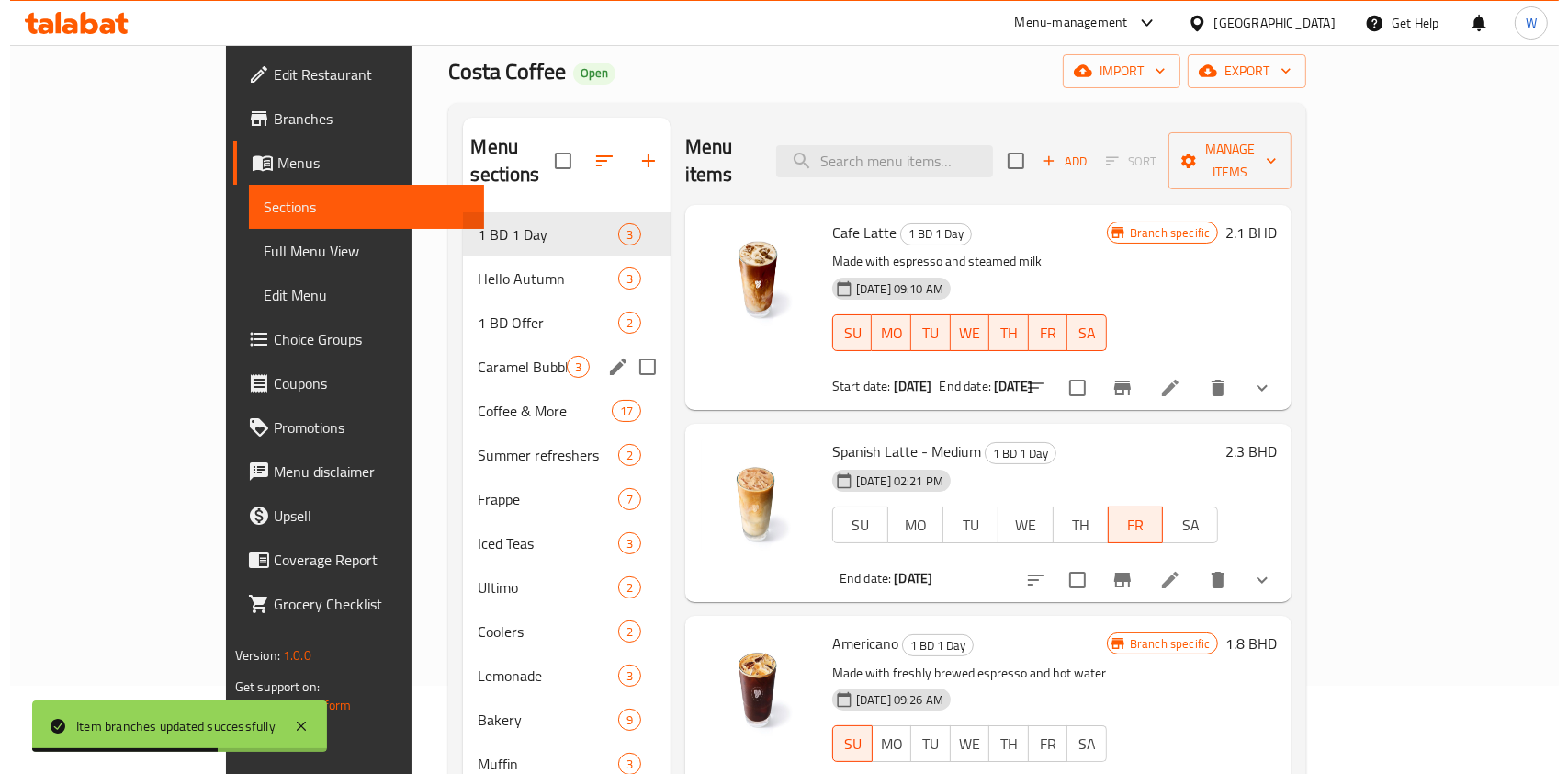
scroll to position [0, 0]
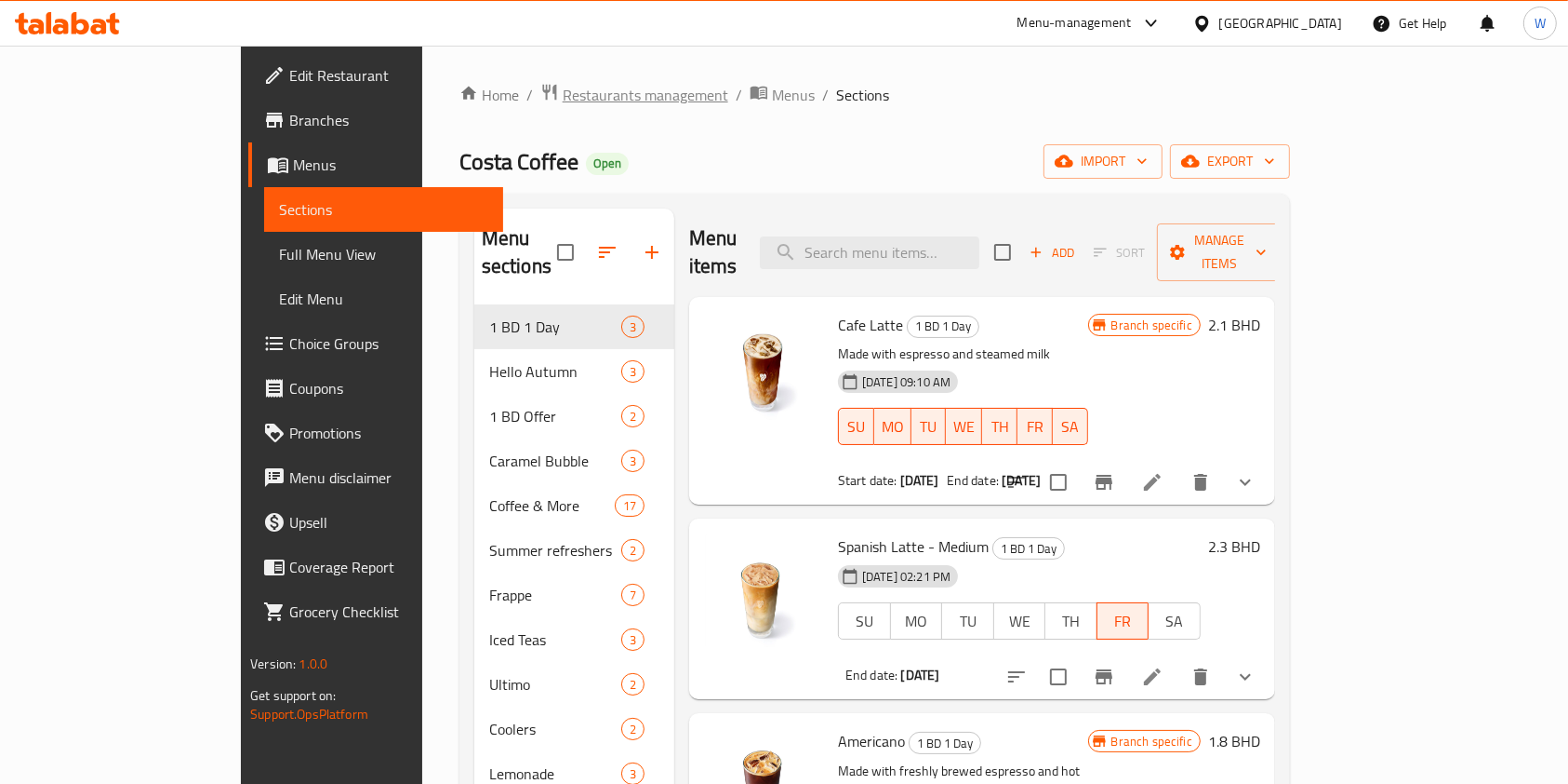
click at [563, 99] on span "Restaurants management" at bounding box center [646, 94] width 166 height 22
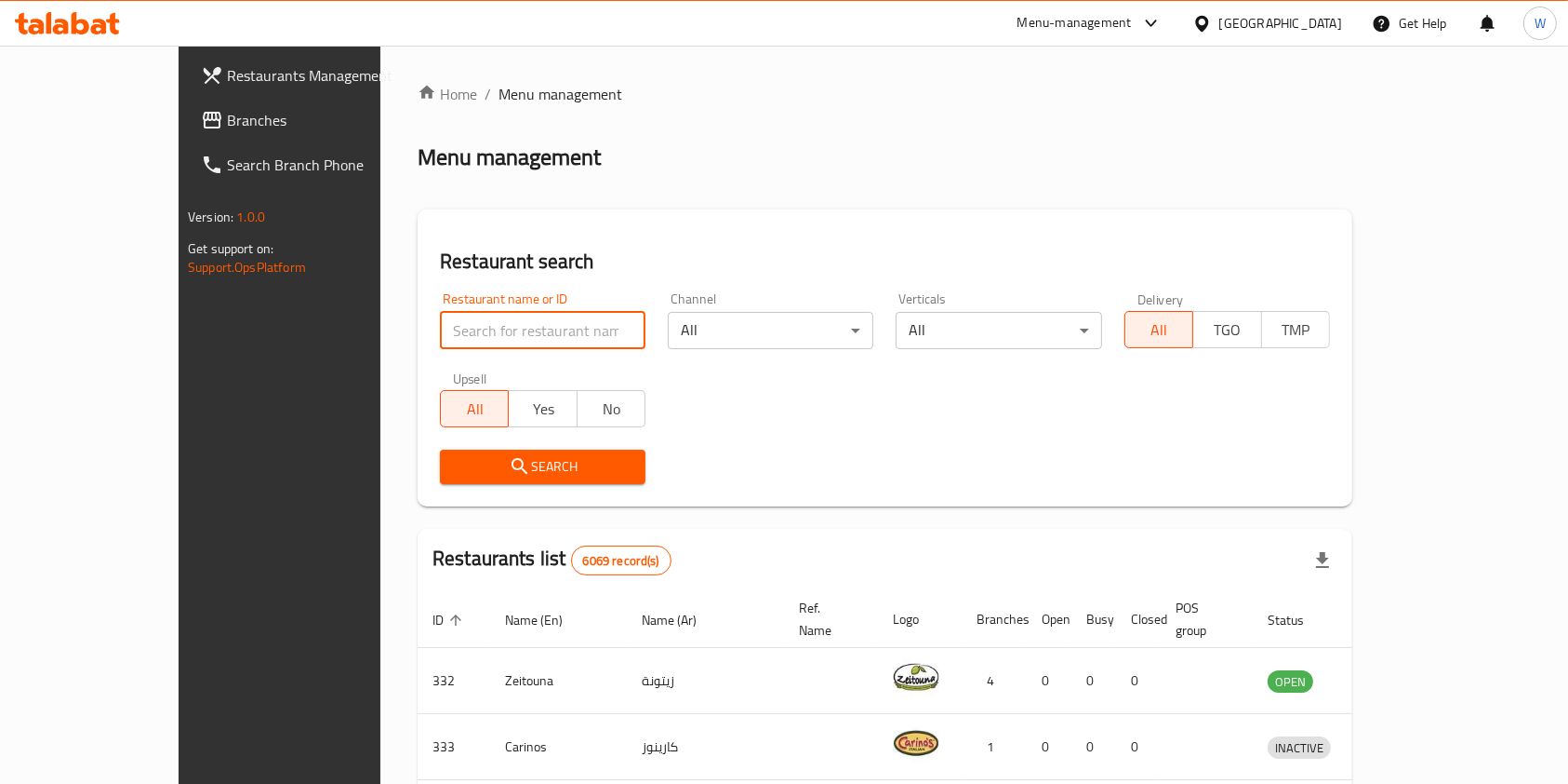
click at [473, 331] on input "search" at bounding box center [543, 330] width 206 height 37
type input "Lilou Artisan Patisserie"
click button "Search" at bounding box center [543, 466] width 206 height 34
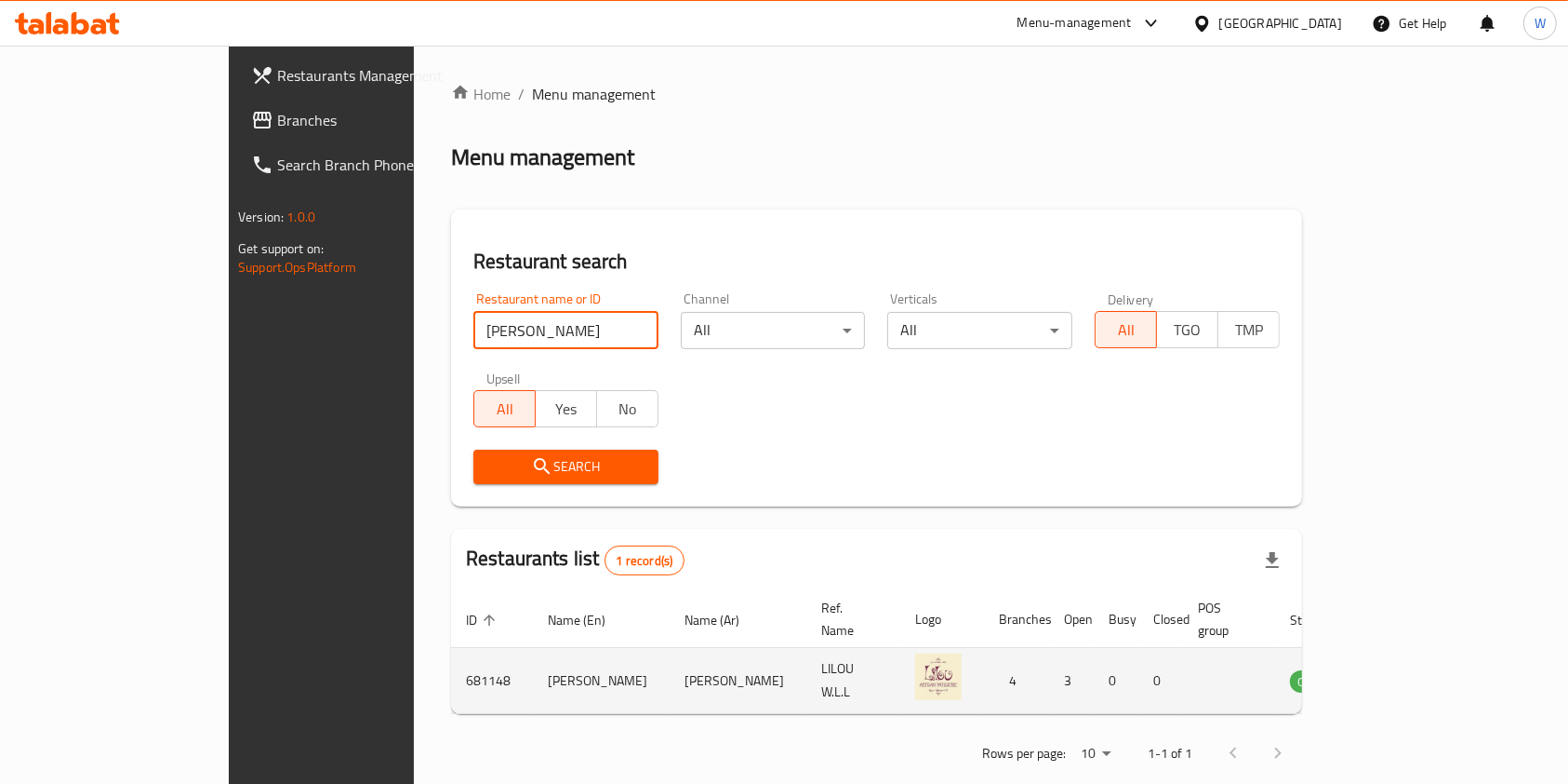
click at [1422, 669] on link "enhanced table" at bounding box center [1404, 680] width 34 height 22
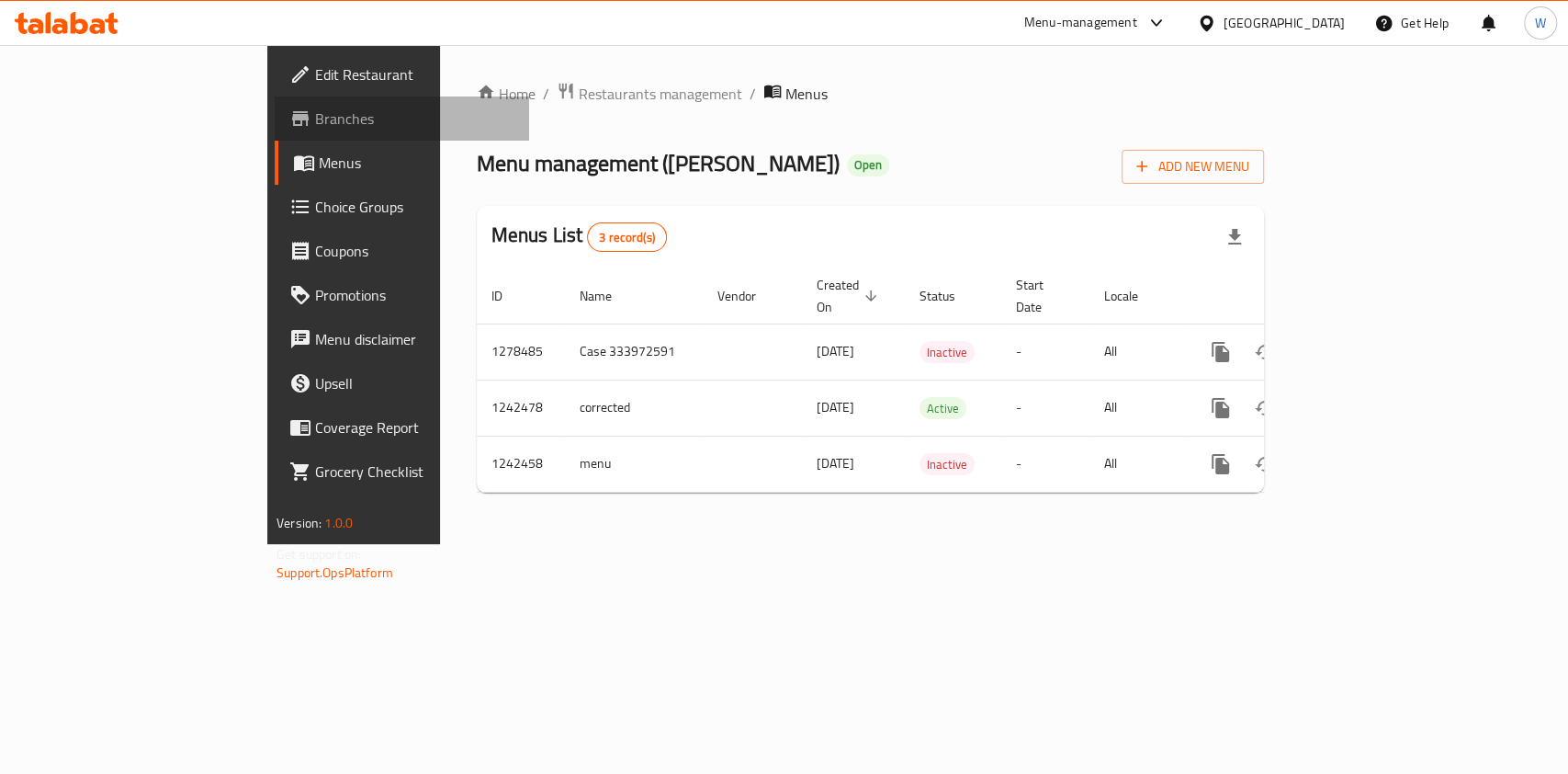
click at [316, 114] on span "Branches" at bounding box center [415, 118] width 199 height 22
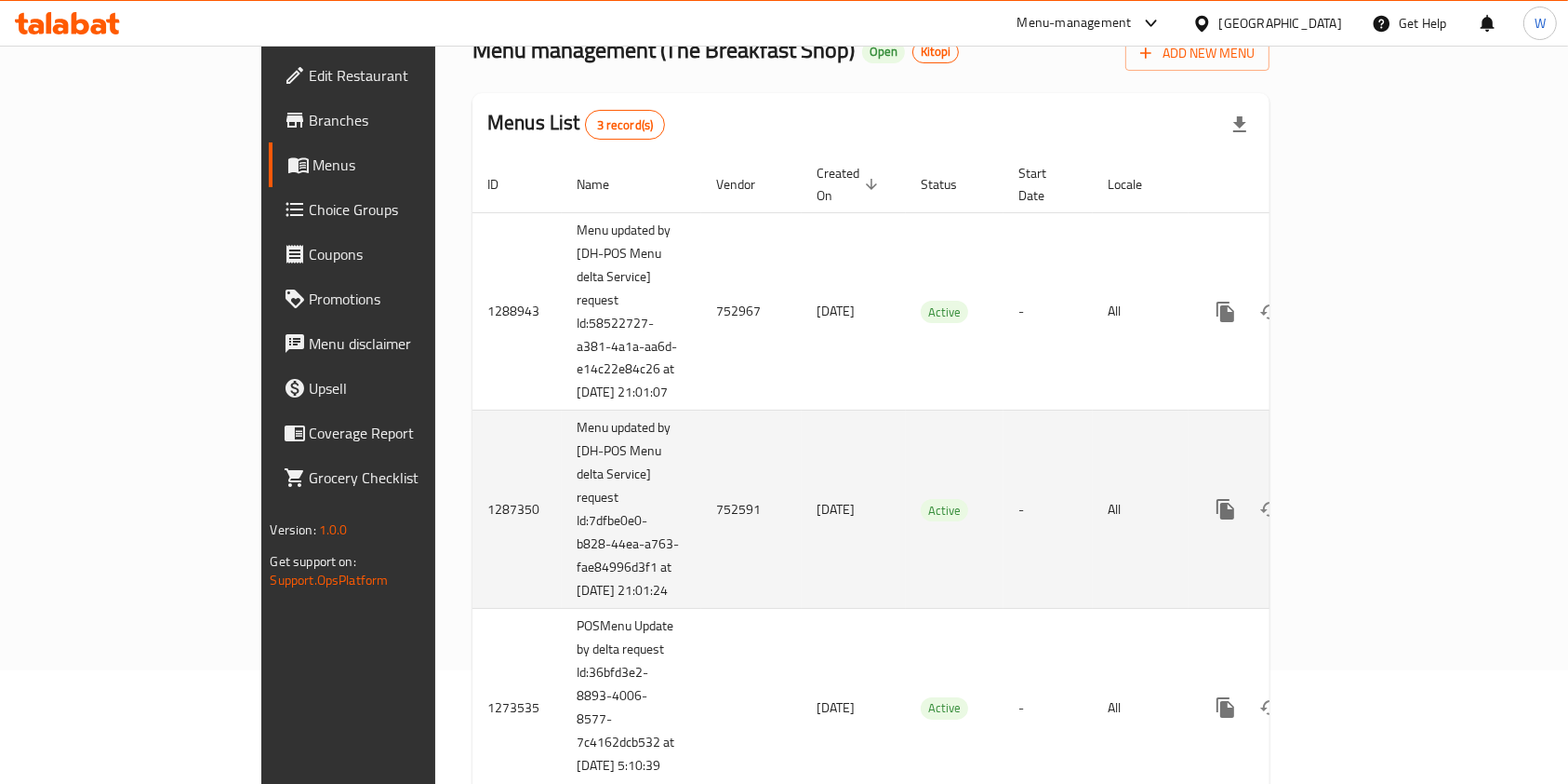
scroll to position [214, 0]
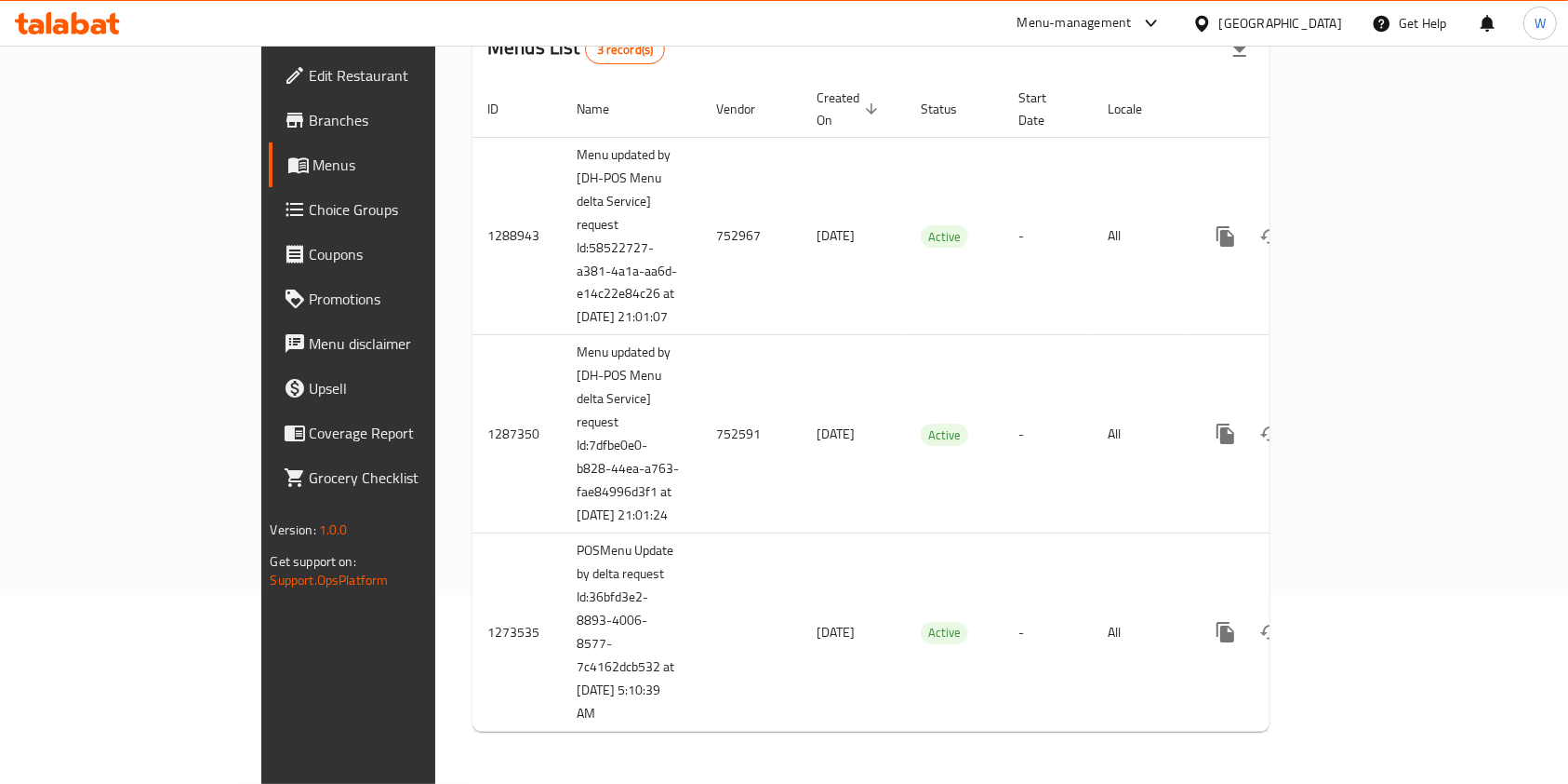
click at [310, 128] on span "Branches" at bounding box center [409, 119] width 199 height 22
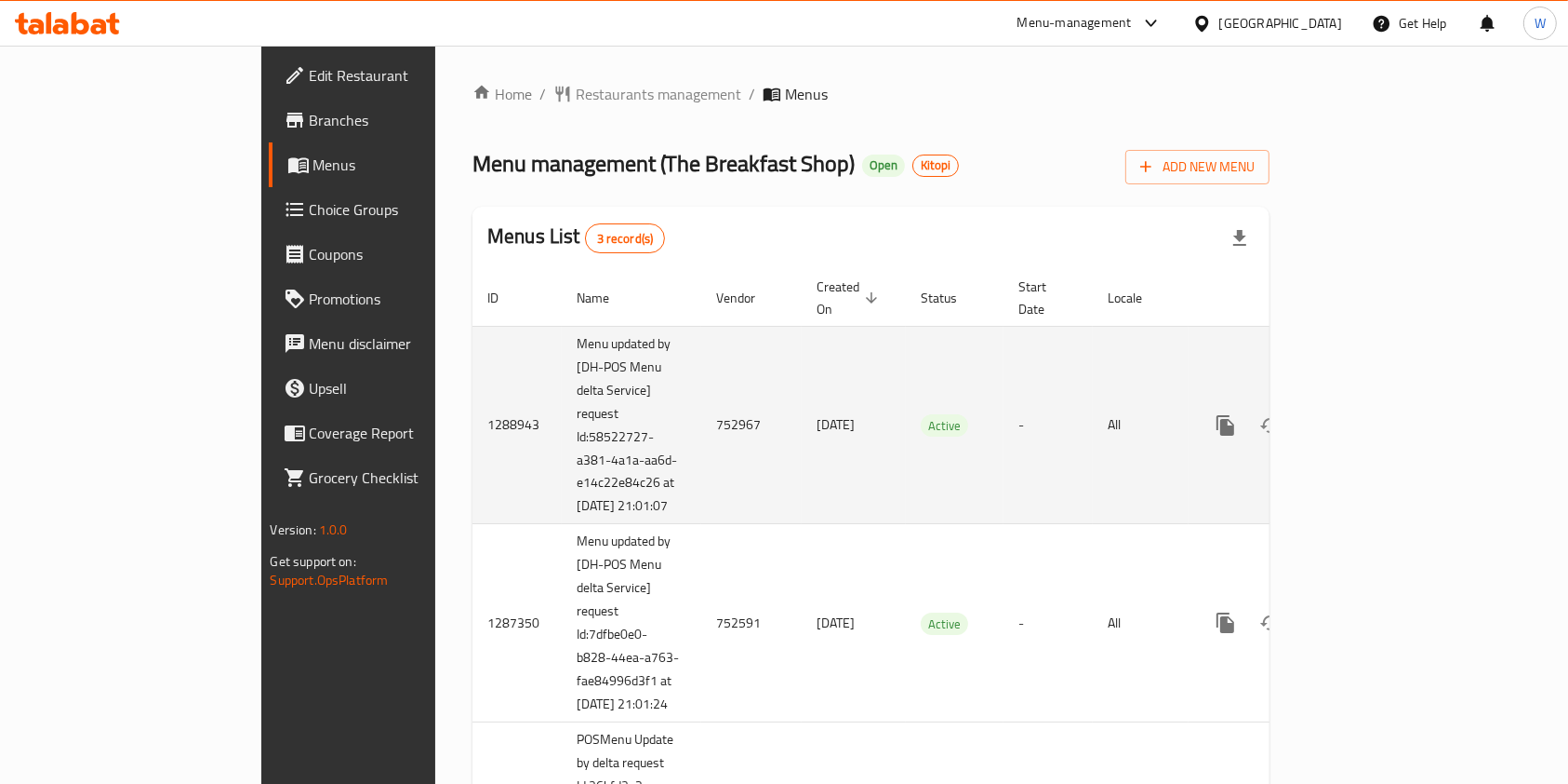
click at [473, 421] on td "1288943" at bounding box center [517, 425] width 89 height 198
click at [701, 423] on td "752967" at bounding box center [751, 425] width 100 height 198
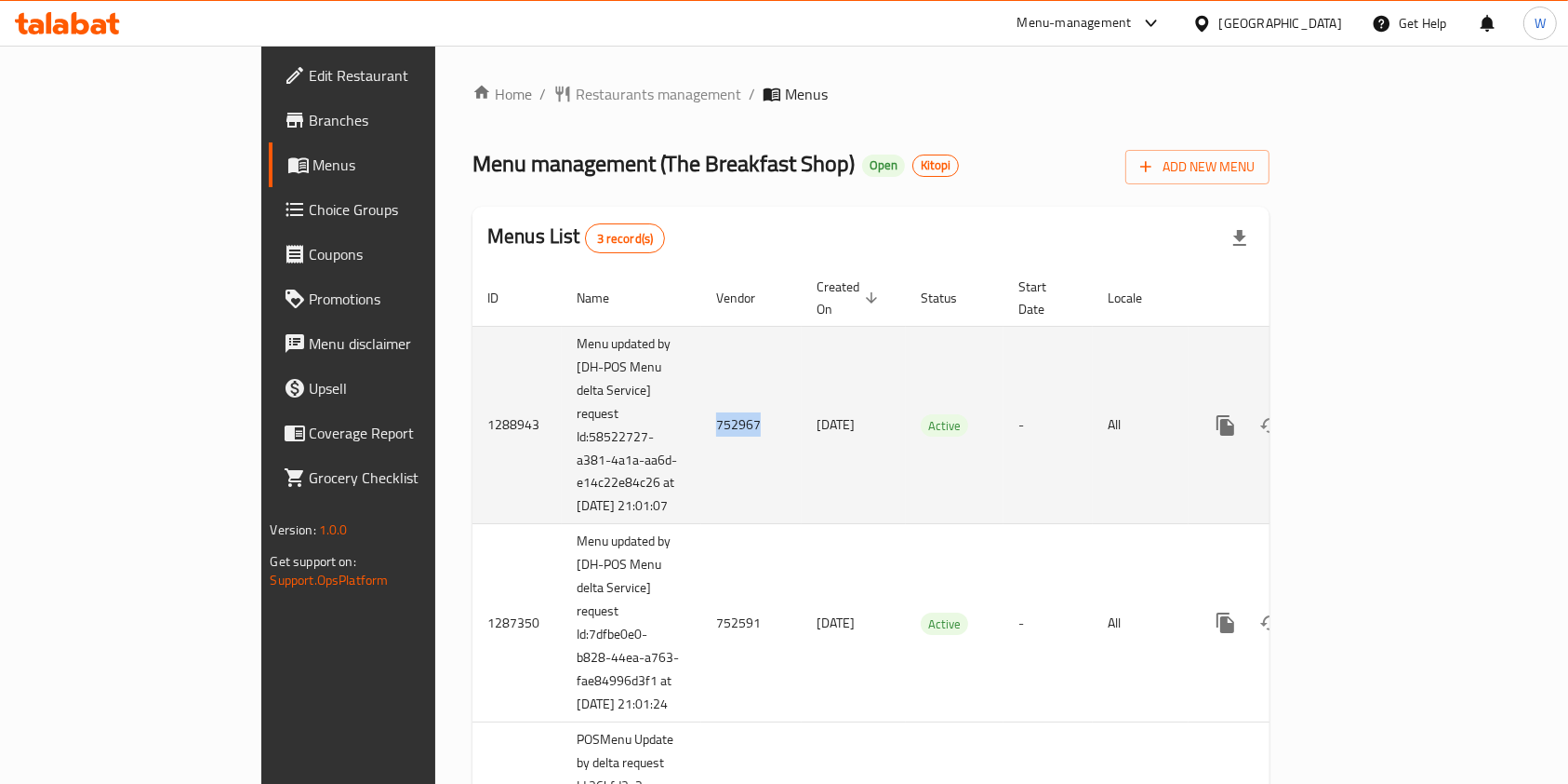
copy td "752967"
click at [1371, 421] on icon "enhanced table" at bounding box center [1359, 425] width 22 height 22
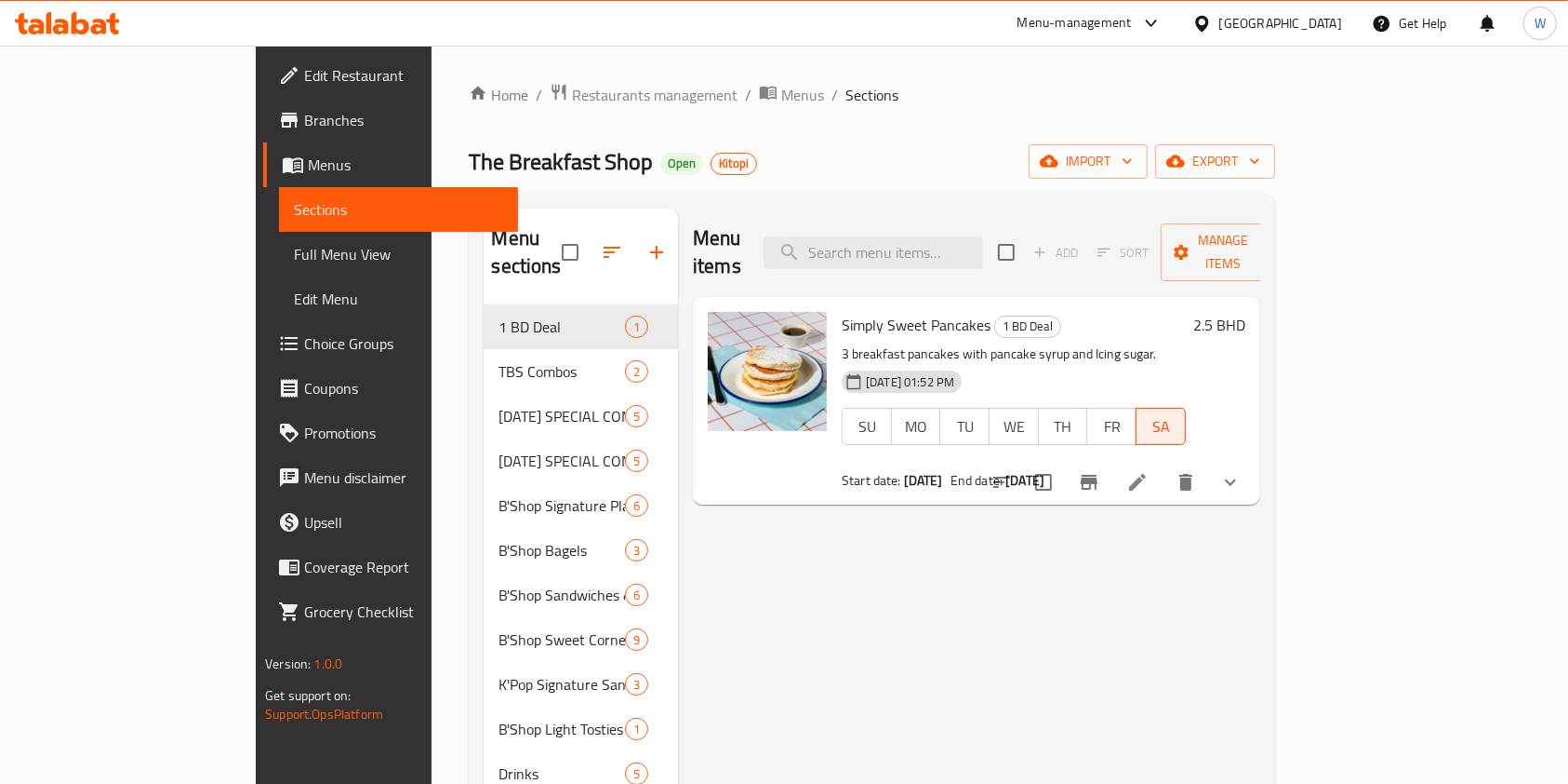
click at [899, 311] on span "Simply Sweet Pancakes" at bounding box center [916, 324] width 149 height 28
copy h6 "Simply Sweet Pancakes"
drag, startPoint x: 1451, startPoint y: 301, endPoint x: 1469, endPoint y: 299, distance: 18.1
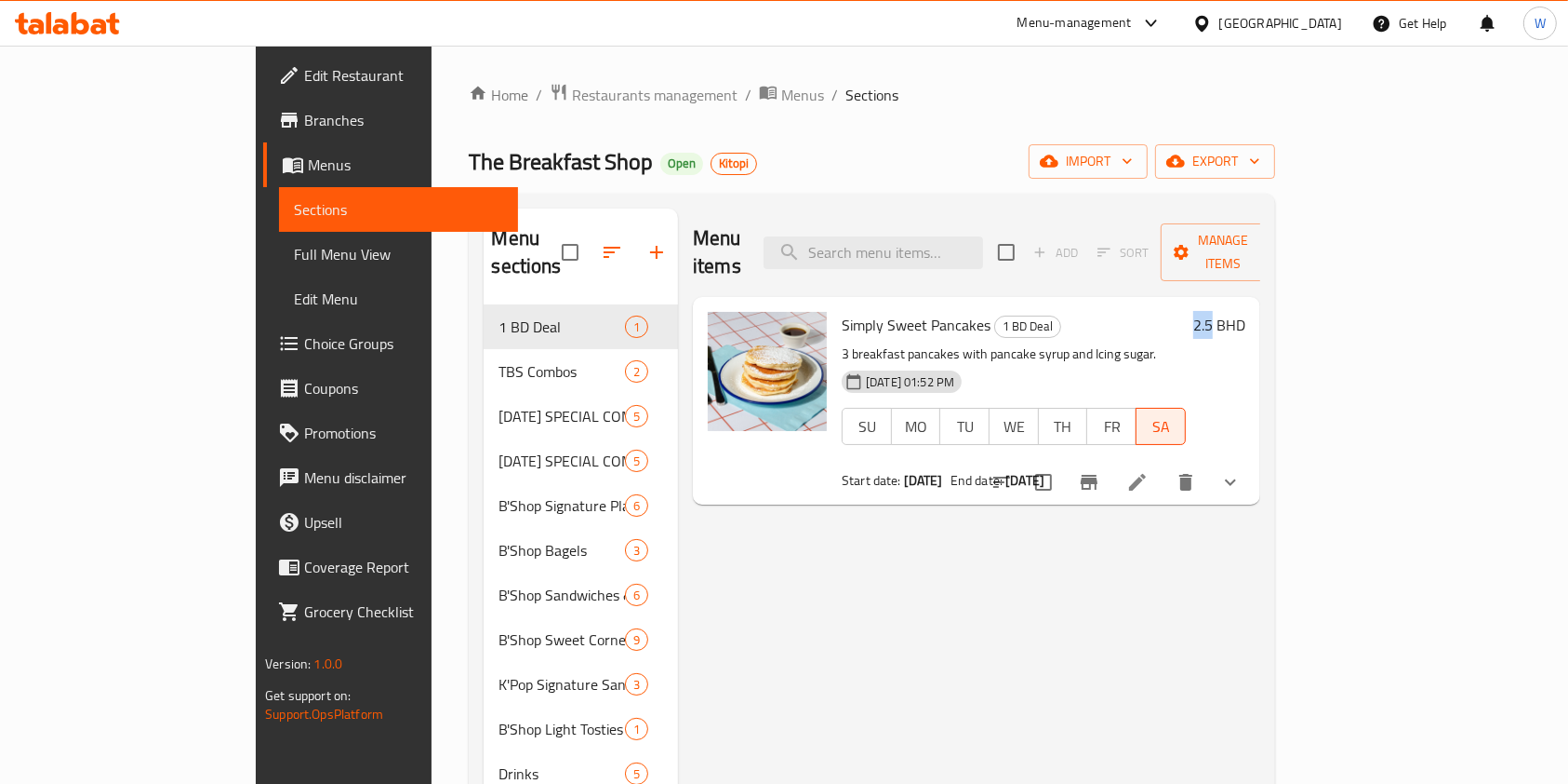
click at [1246, 312] on h6 "2.5 BHD" at bounding box center [1219, 324] width 52 height 26
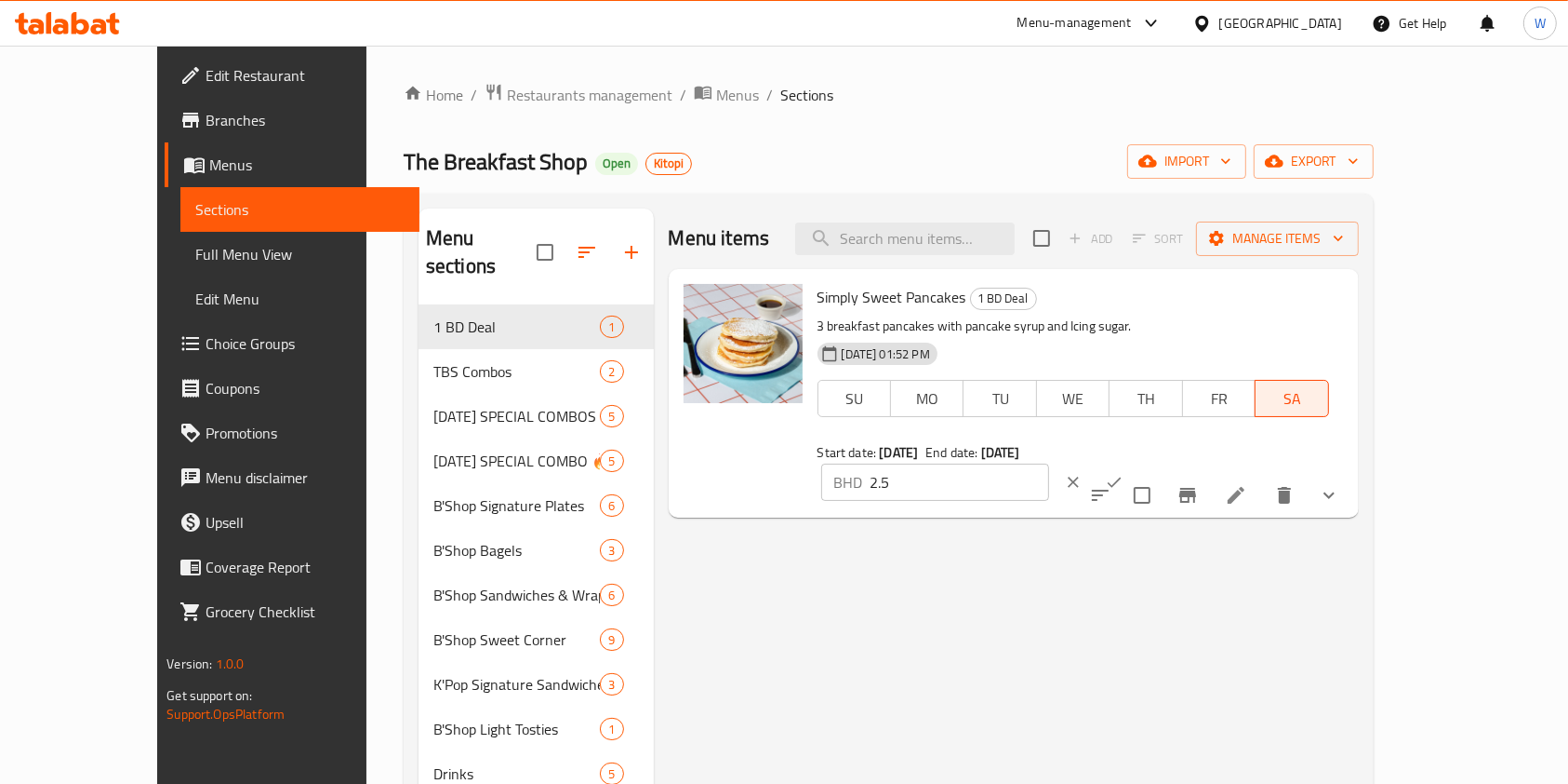
click at [1248, 484] on icon at bounding box center [1236, 494] width 22 height 22
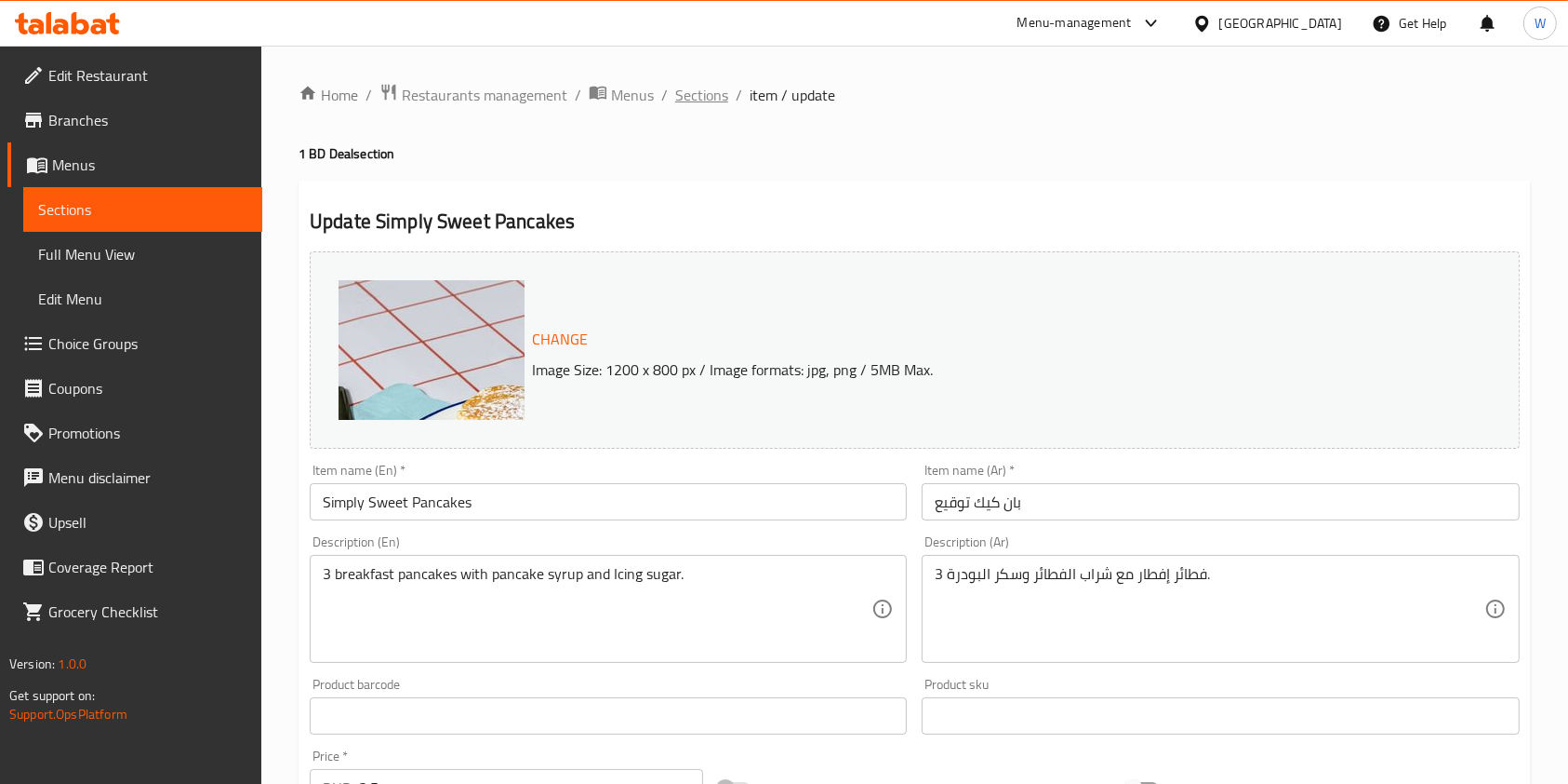
click at [707, 93] on span "Sections" at bounding box center [702, 94] width 53 height 22
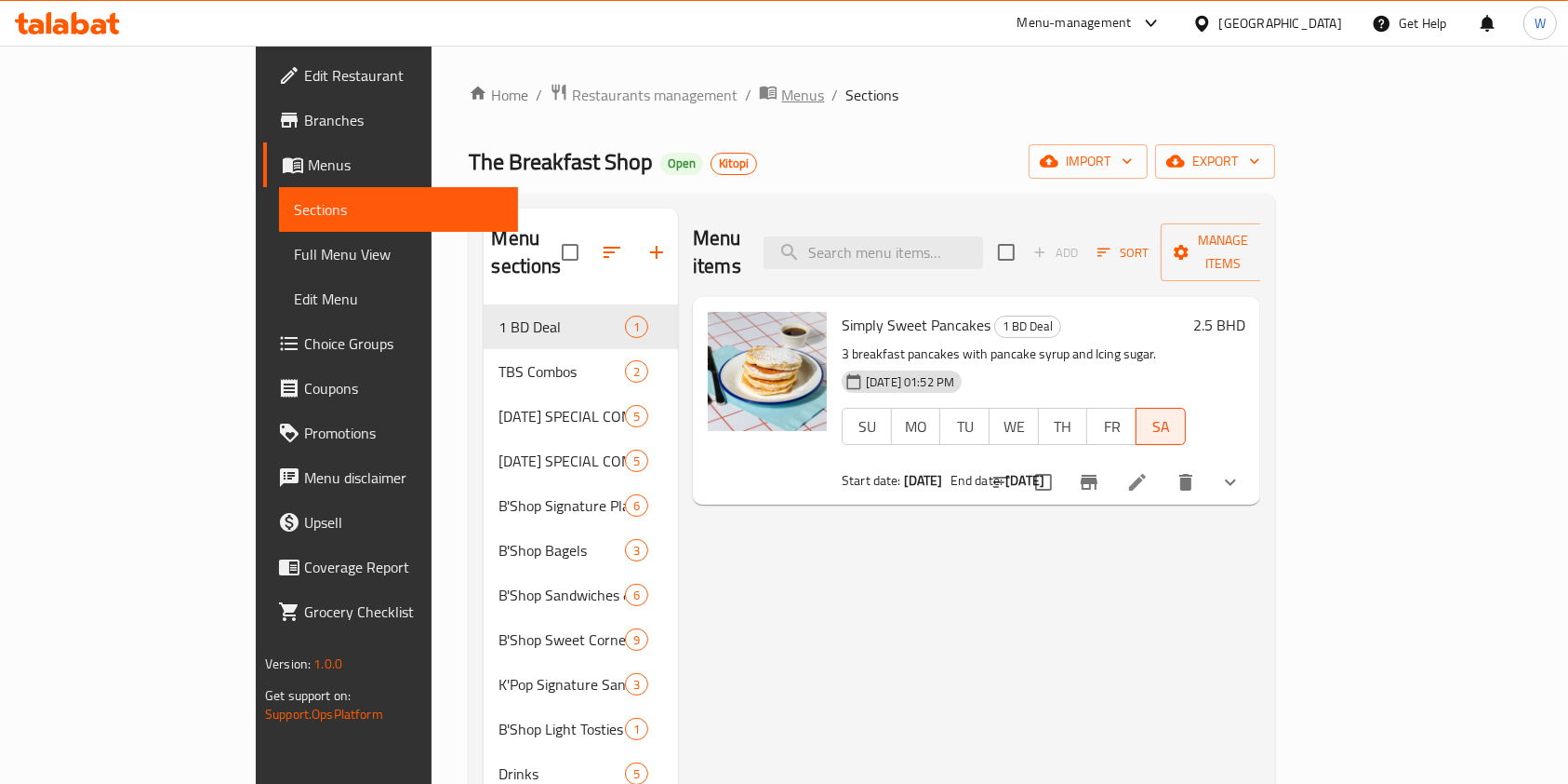
click at [782, 92] on span "Menus" at bounding box center [803, 94] width 43 height 22
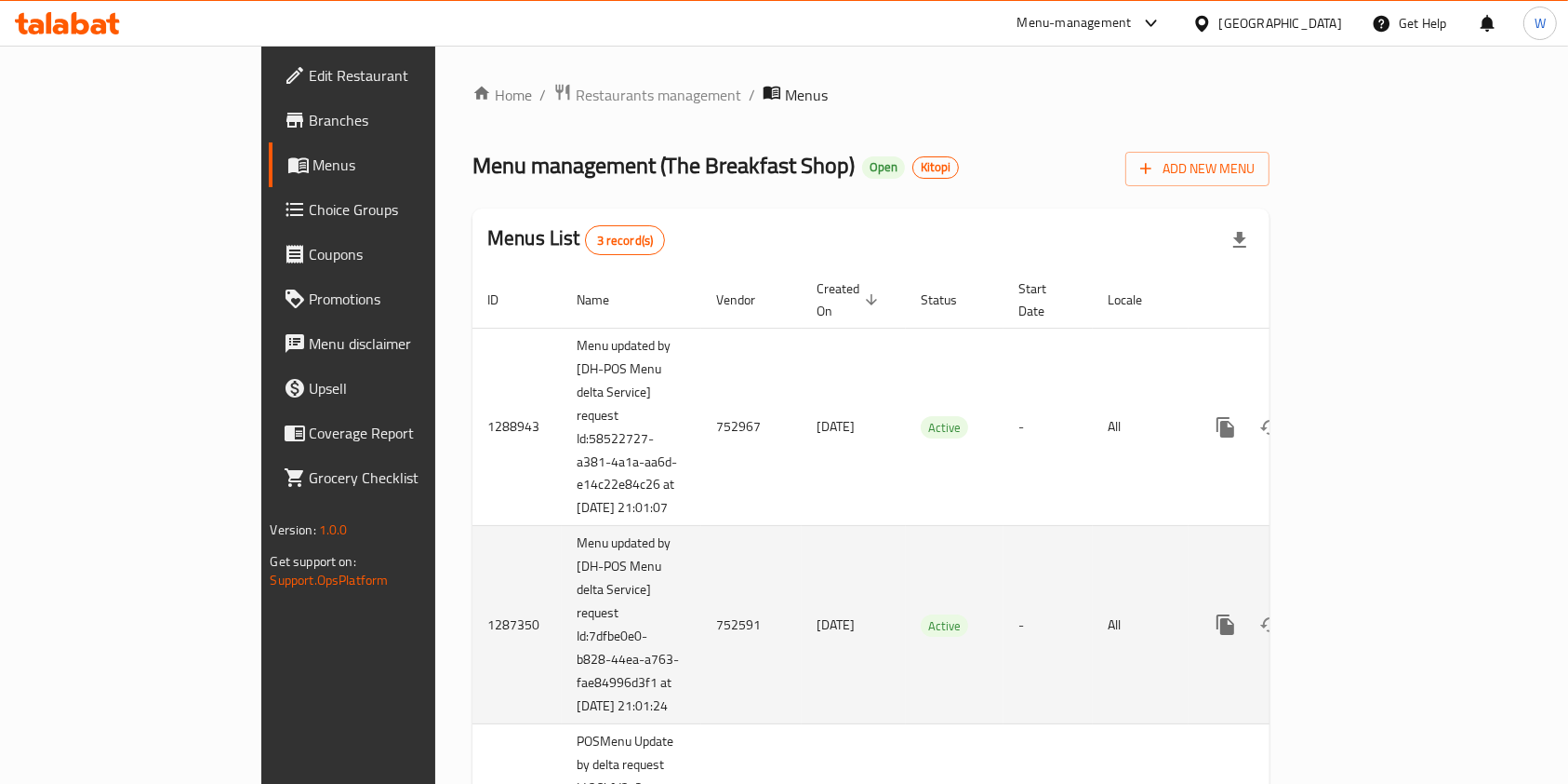
click at [701, 634] on td "752591" at bounding box center [751, 625] width 100 height 198
copy td "752591"
click at [1383, 643] on link "enhanced table" at bounding box center [1360, 625] width 45 height 45
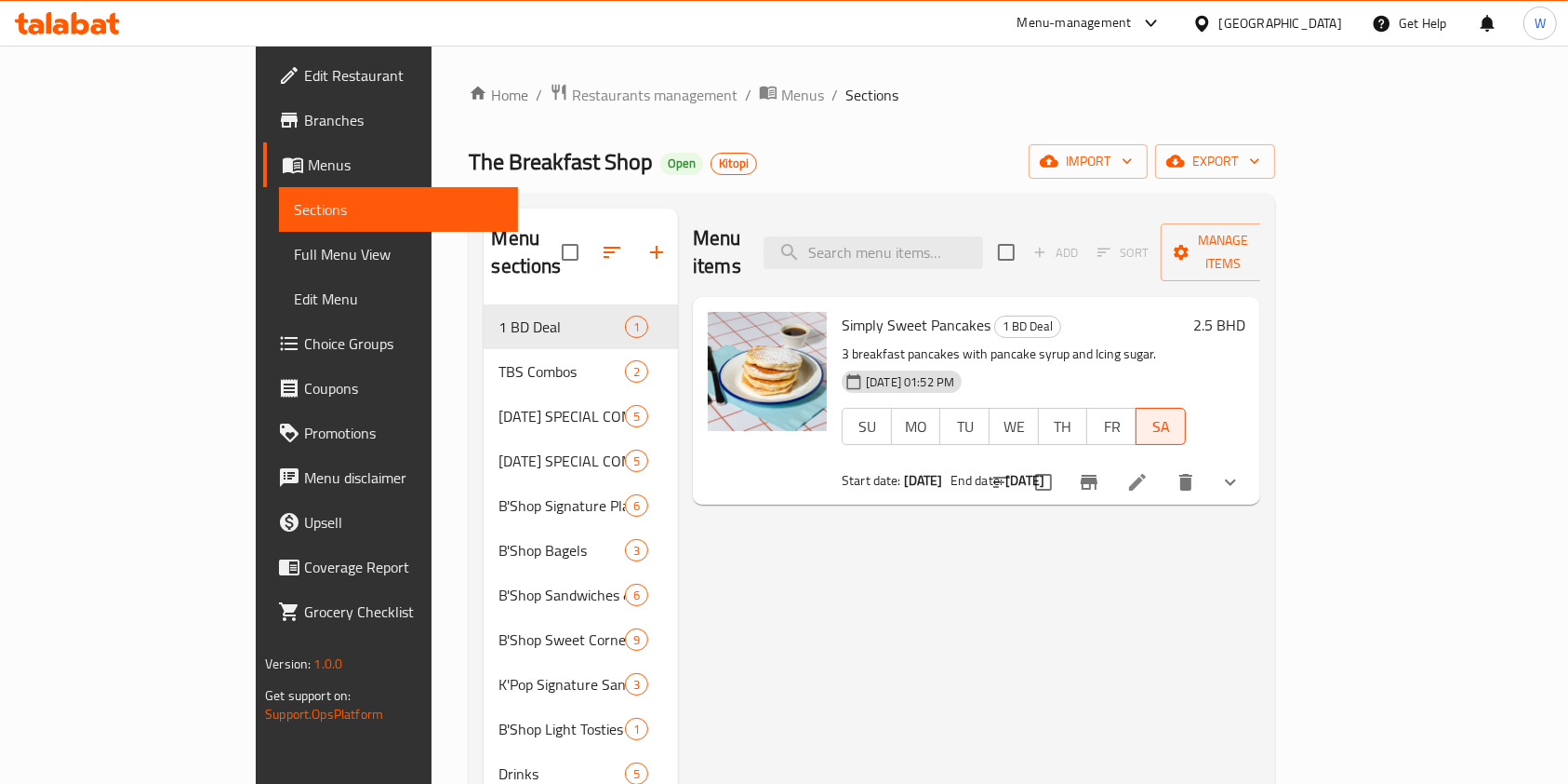
click at [1163, 465] on li at bounding box center [1138, 482] width 52 height 33
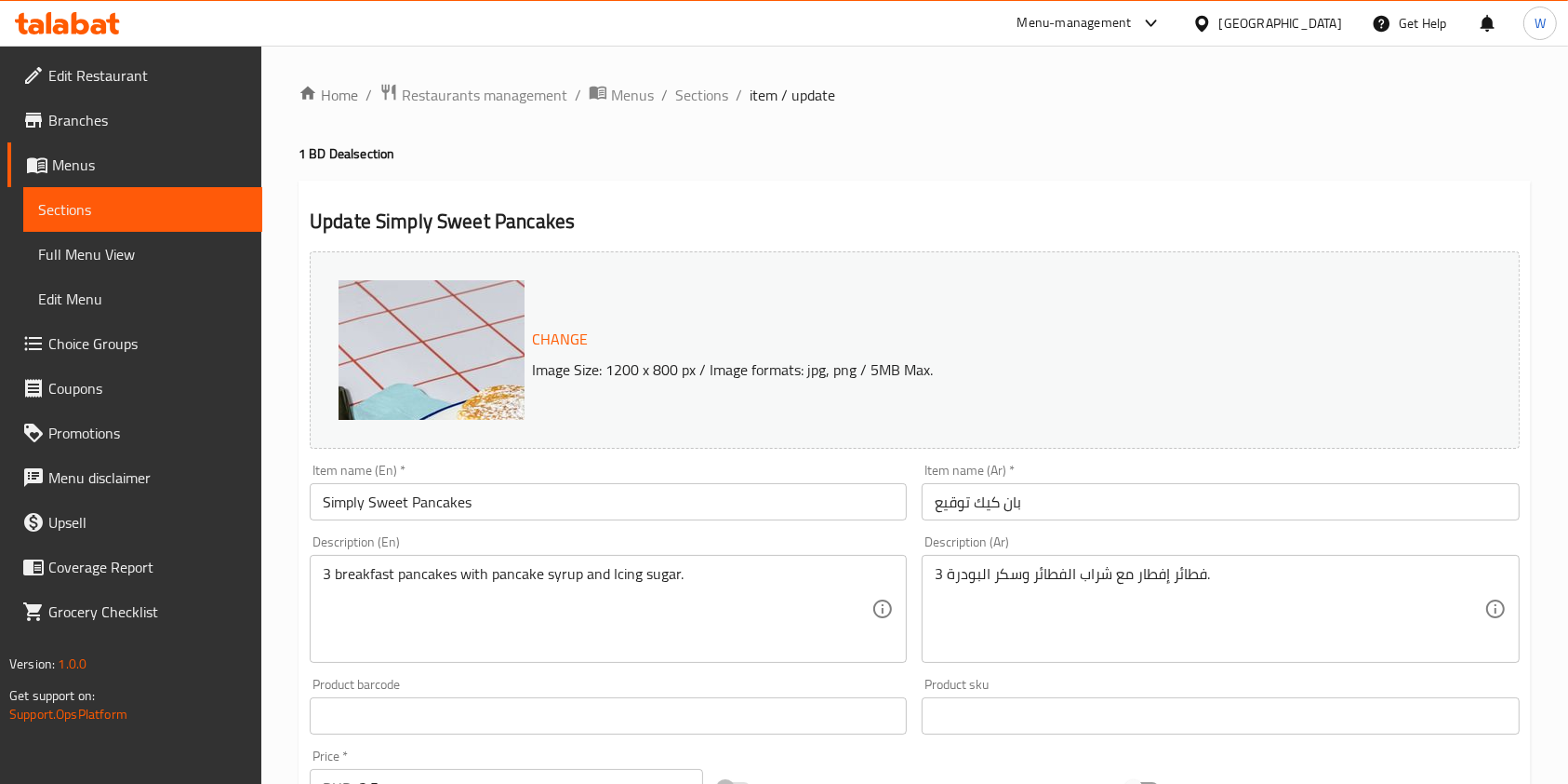
click at [782, 154] on h4 "1 BD Deal section" at bounding box center [915, 153] width 1232 height 18
click at [476, 101] on span "Restaurants management" at bounding box center [484, 94] width 166 height 22
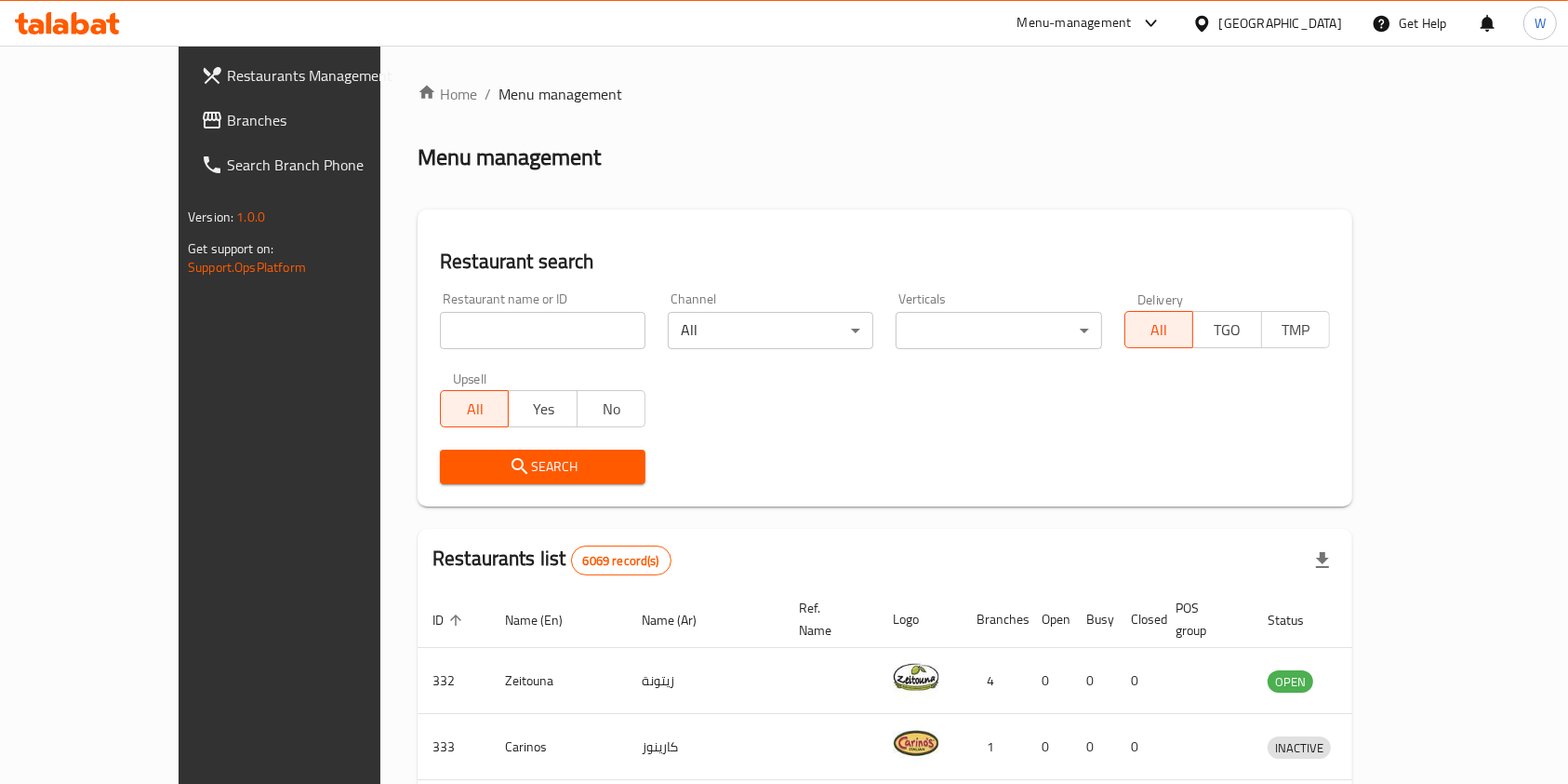
click at [485, 337] on input "search" at bounding box center [543, 330] width 206 height 37
paste input "Batch Cookies"
type input "Batch Cookies"
click button "Search" at bounding box center [543, 466] width 206 height 34
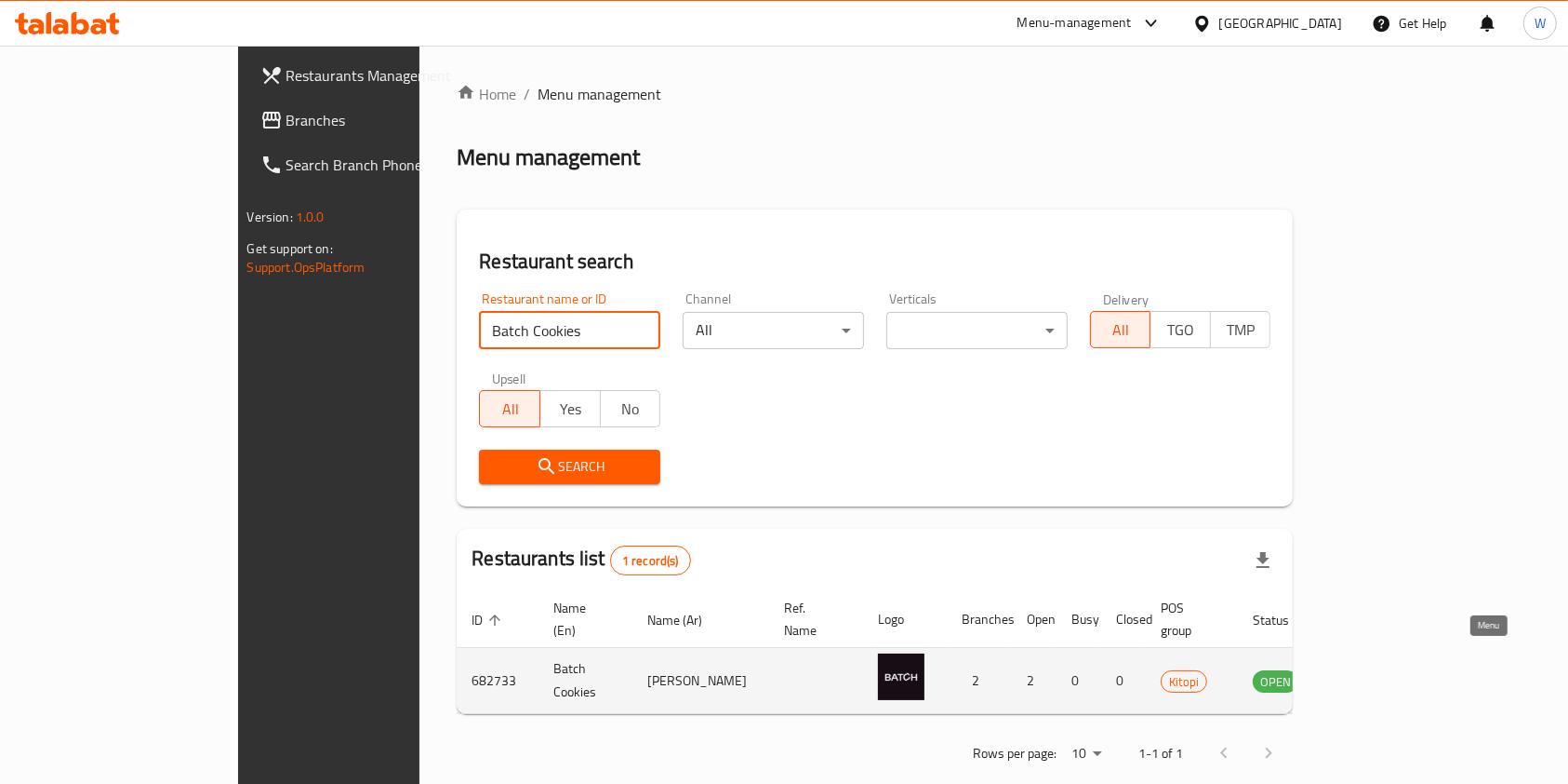
click at [1385, 669] on link "enhanced table" at bounding box center [1367, 680] width 34 height 22
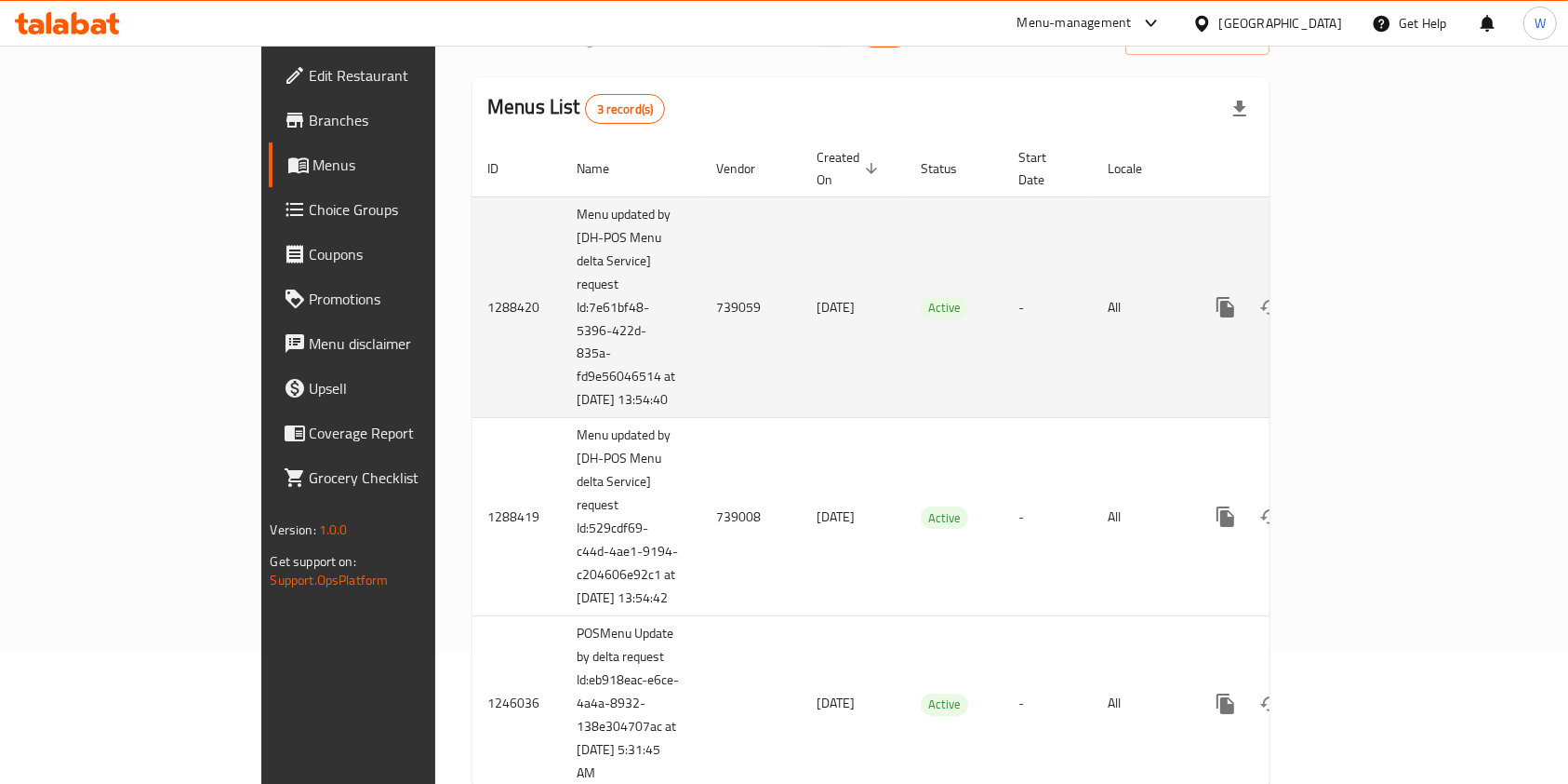
scroll to position [92, 0]
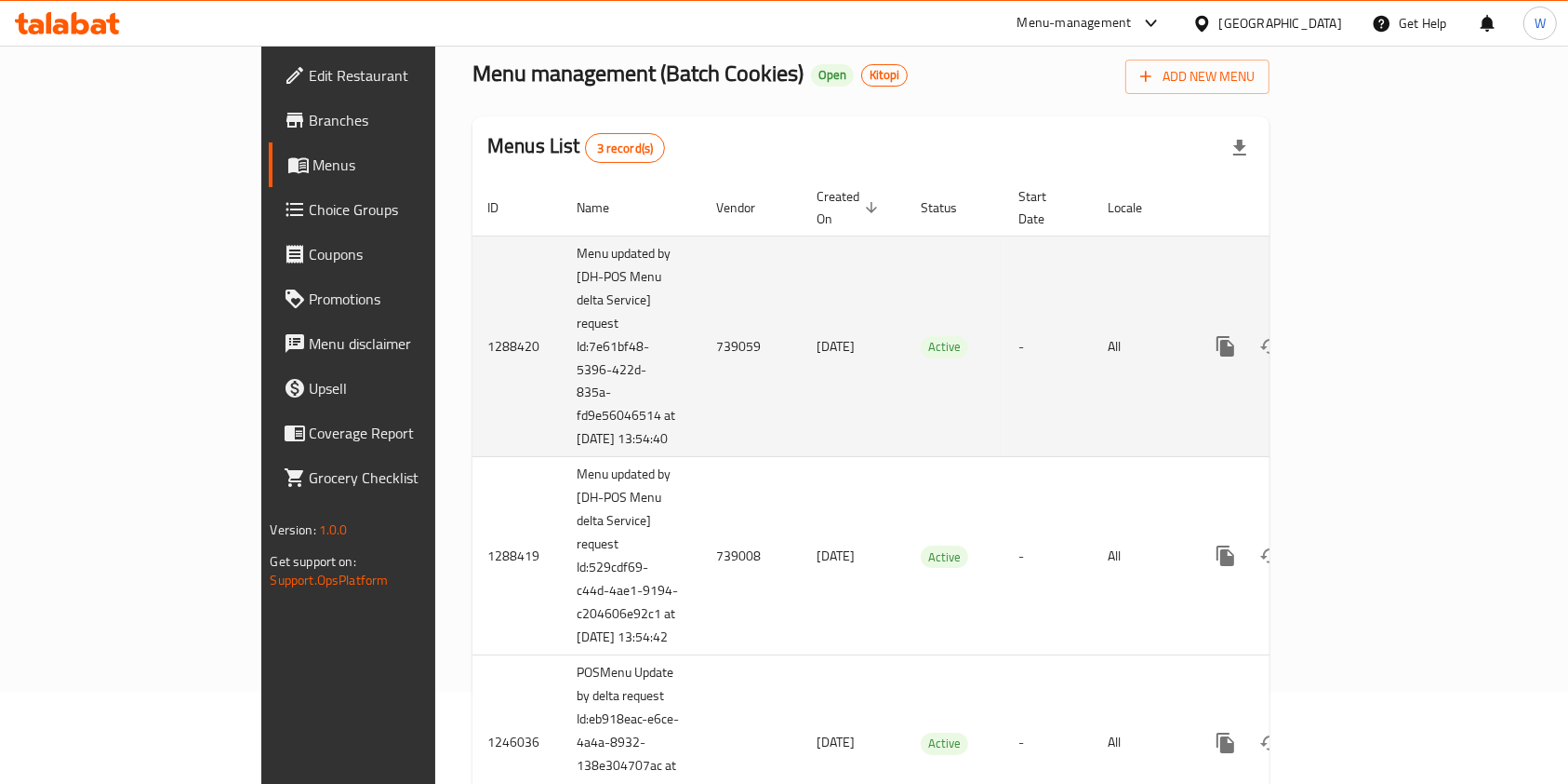
click at [701, 339] on td "739059" at bounding box center [751, 346] width 100 height 222
click at [701, 338] on td "739059" at bounding box center [751, 346] width 100 height 222
copy td "739059"
click at [1383, 346] on link "enhanced table" at bounding box center [1360, 346] width 45 height 45
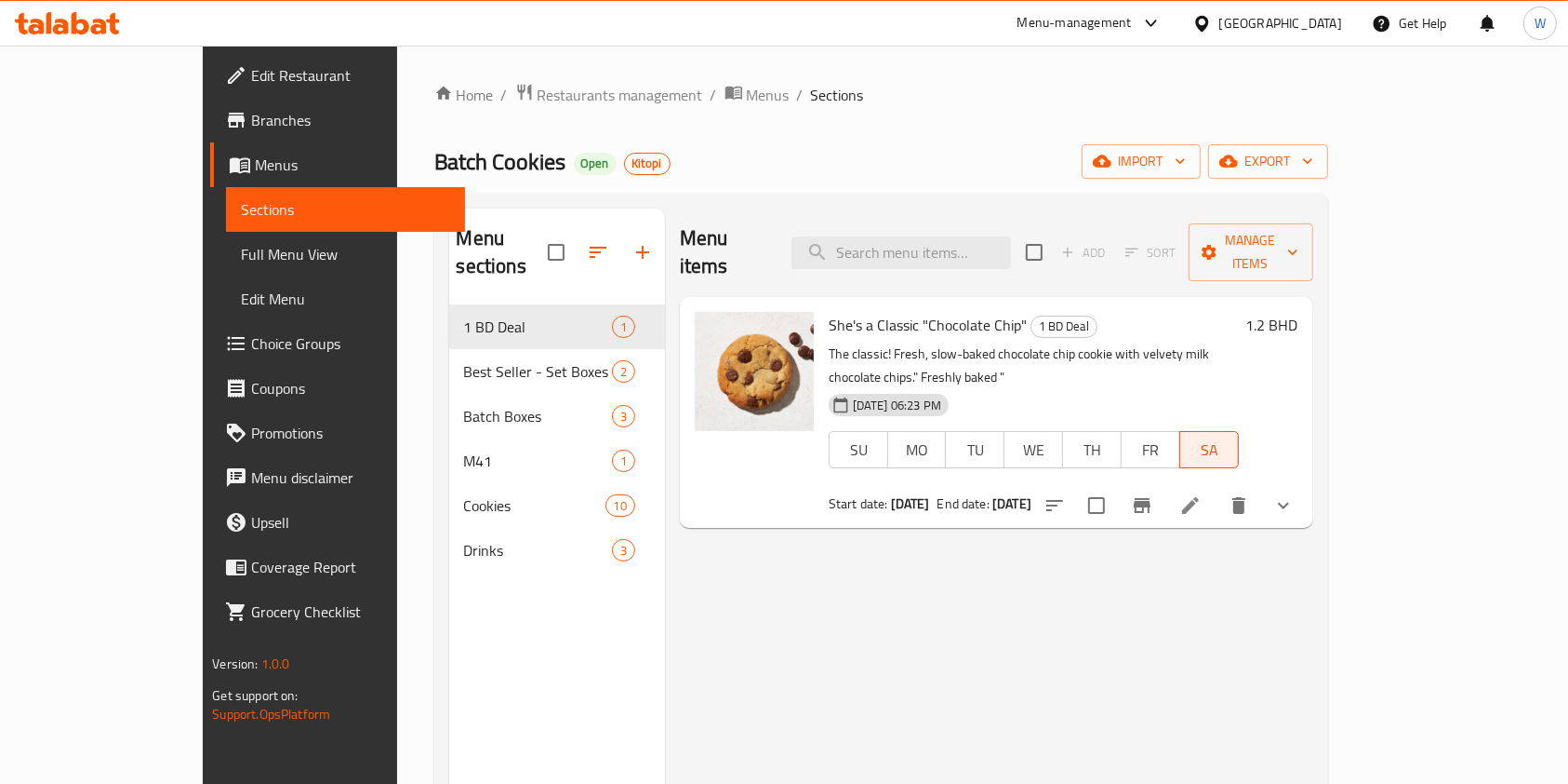
click at [951, 311] on span "She's a Classic "Chocolate Chip"" at bounding box center [928, 324] width 198 height 28
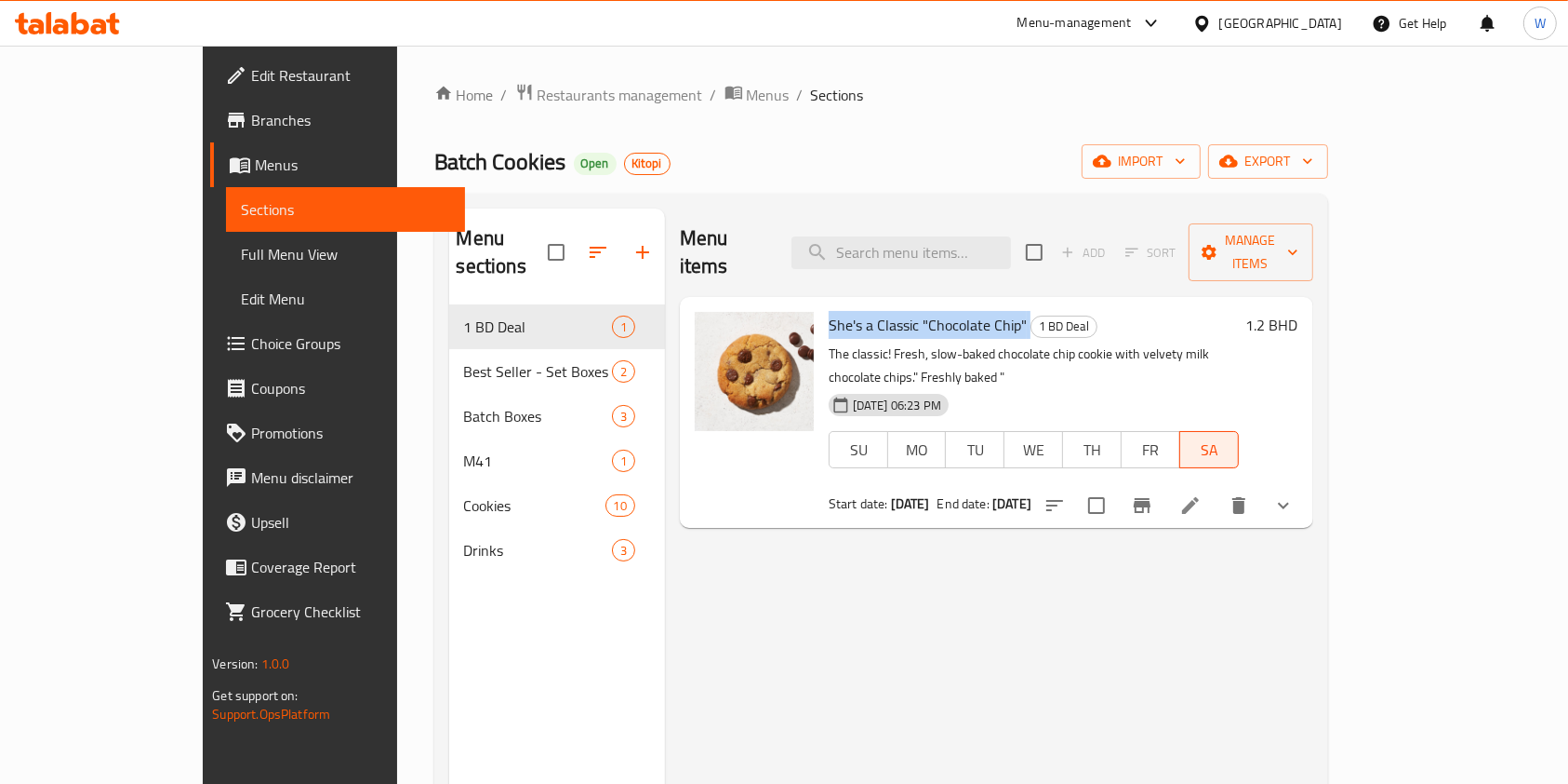
click at [1202, 494] on icon at bounding box center [1190, 505] width 22 height 22
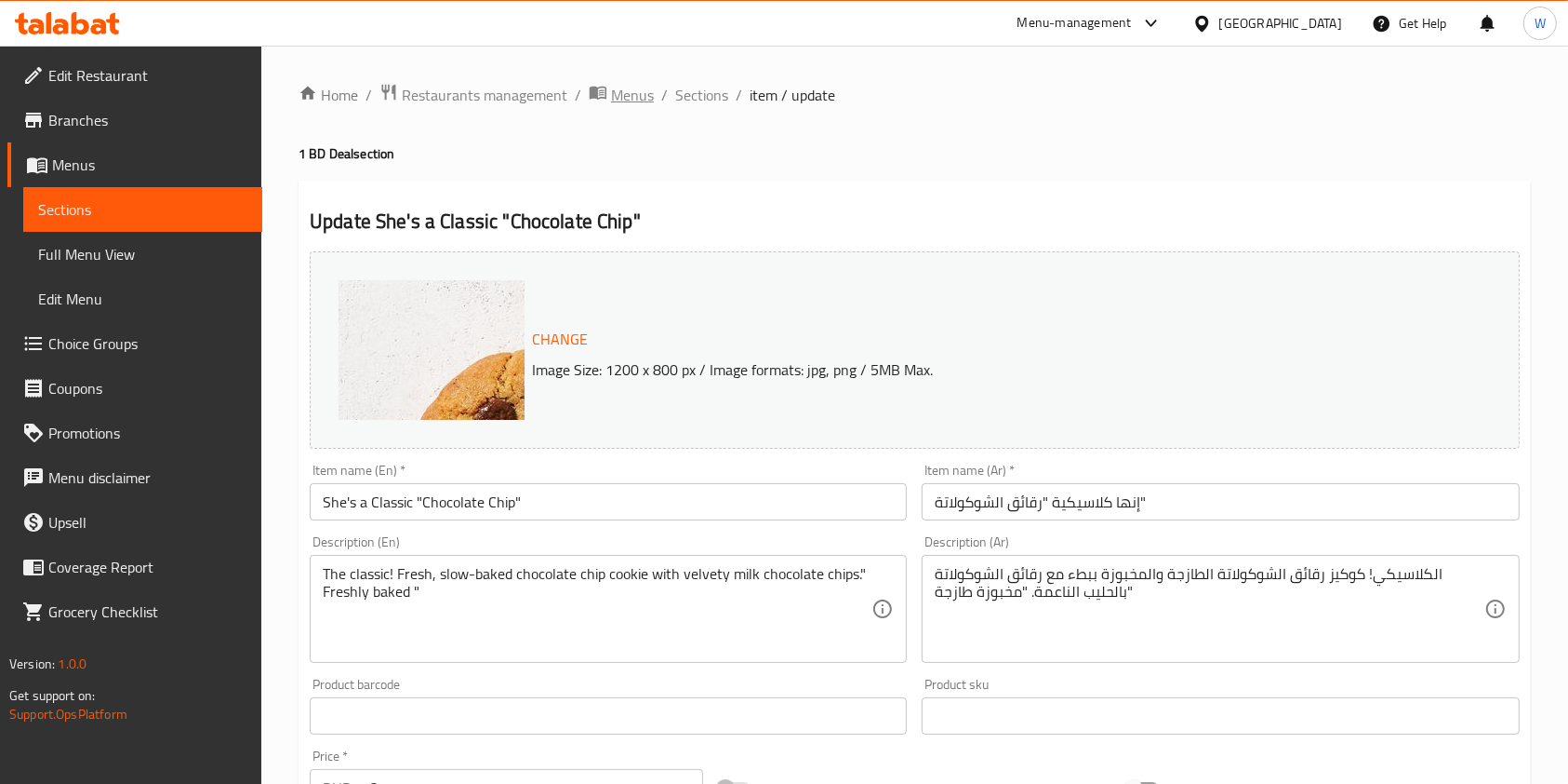
click at [622, 95] on span "Menus" at bounding box center [632, 94] width 43 height 22
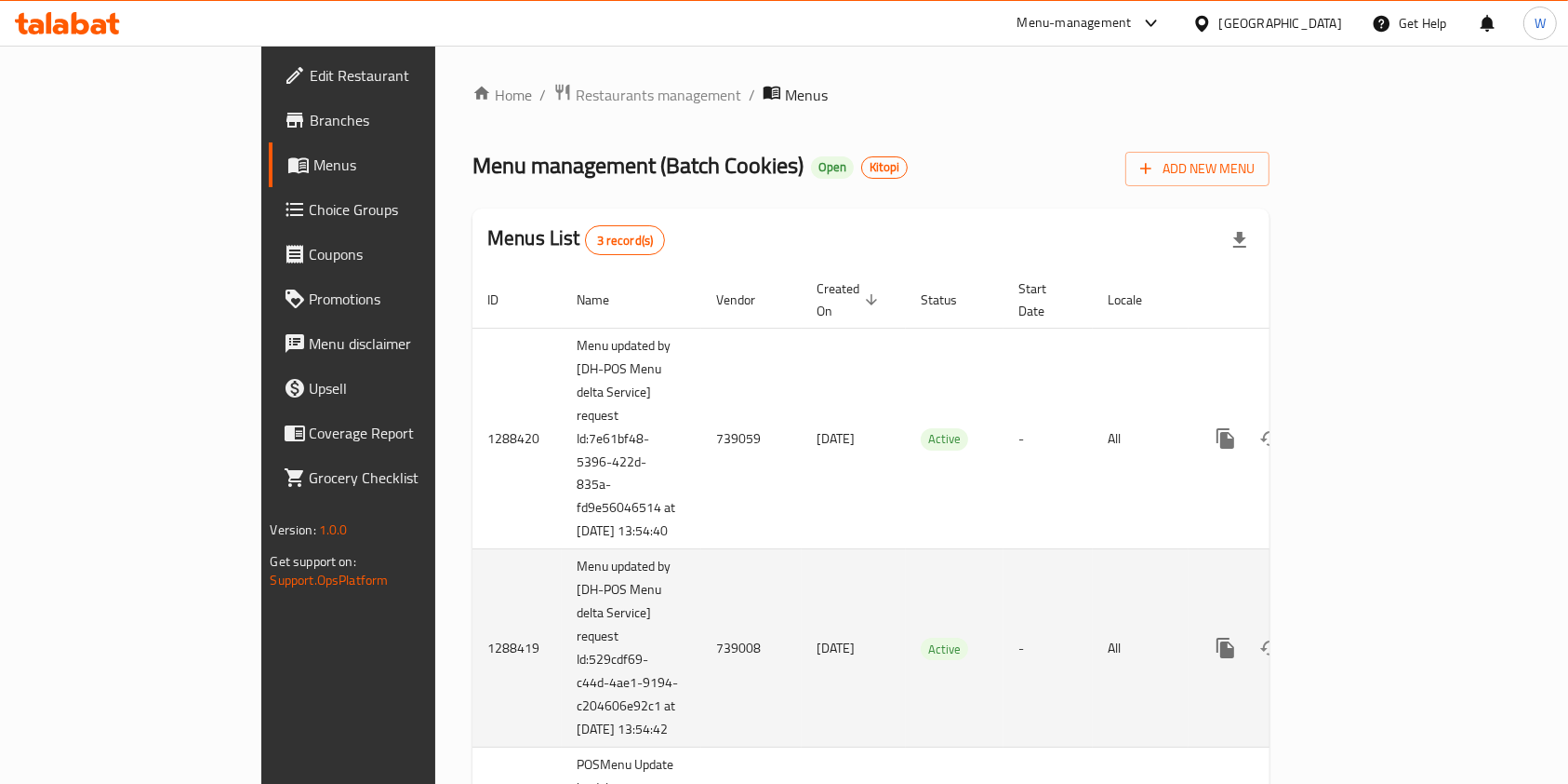
scroll to position [216, 0]
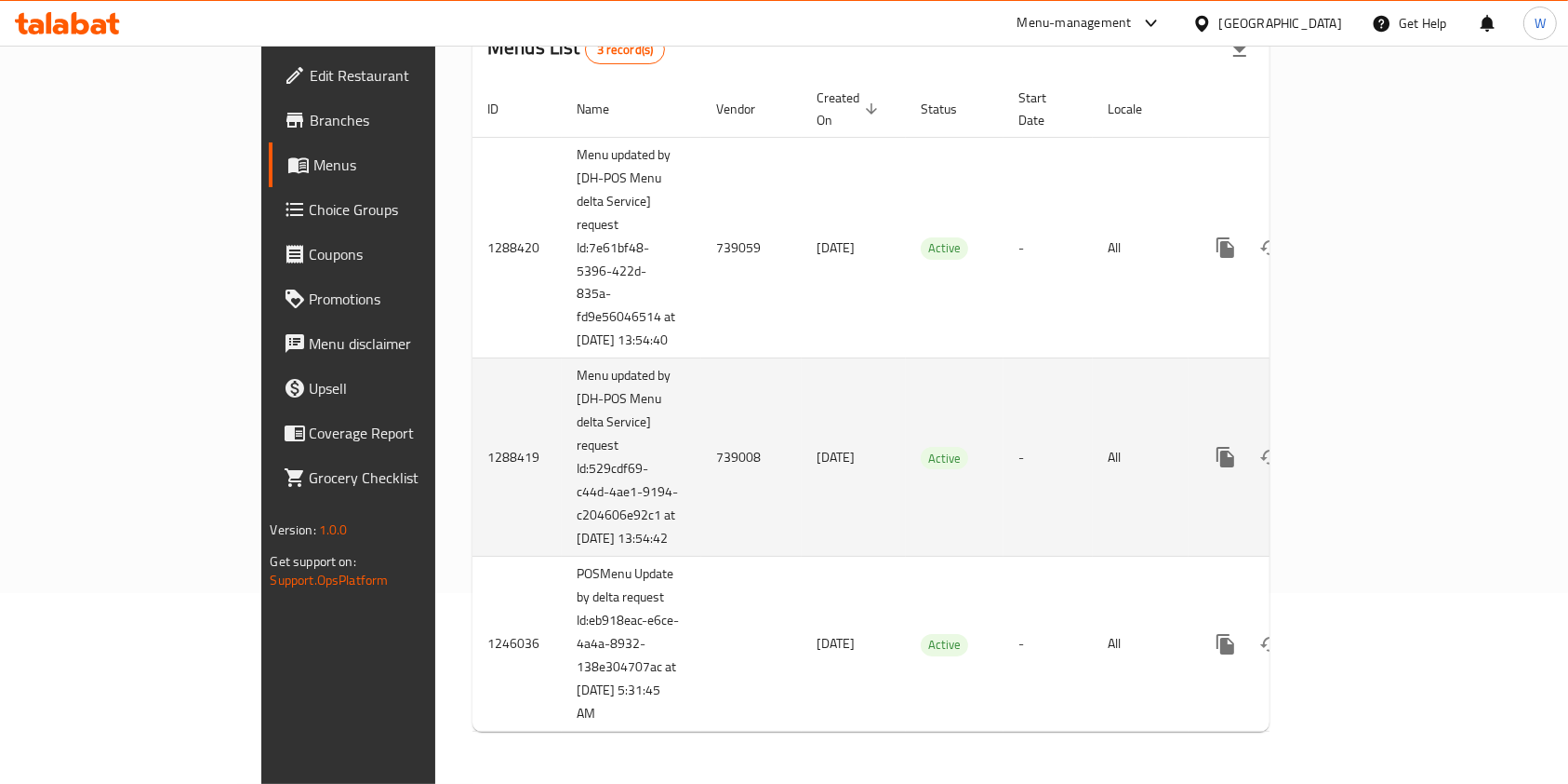
click at [701, 449] on td "739008" at bounding box center [751, 458] width 100 height 198
copy td "739008"
click at [1371, 446] on icon "enhanced table" at bounding box center [1359, 457] width 22 height 22
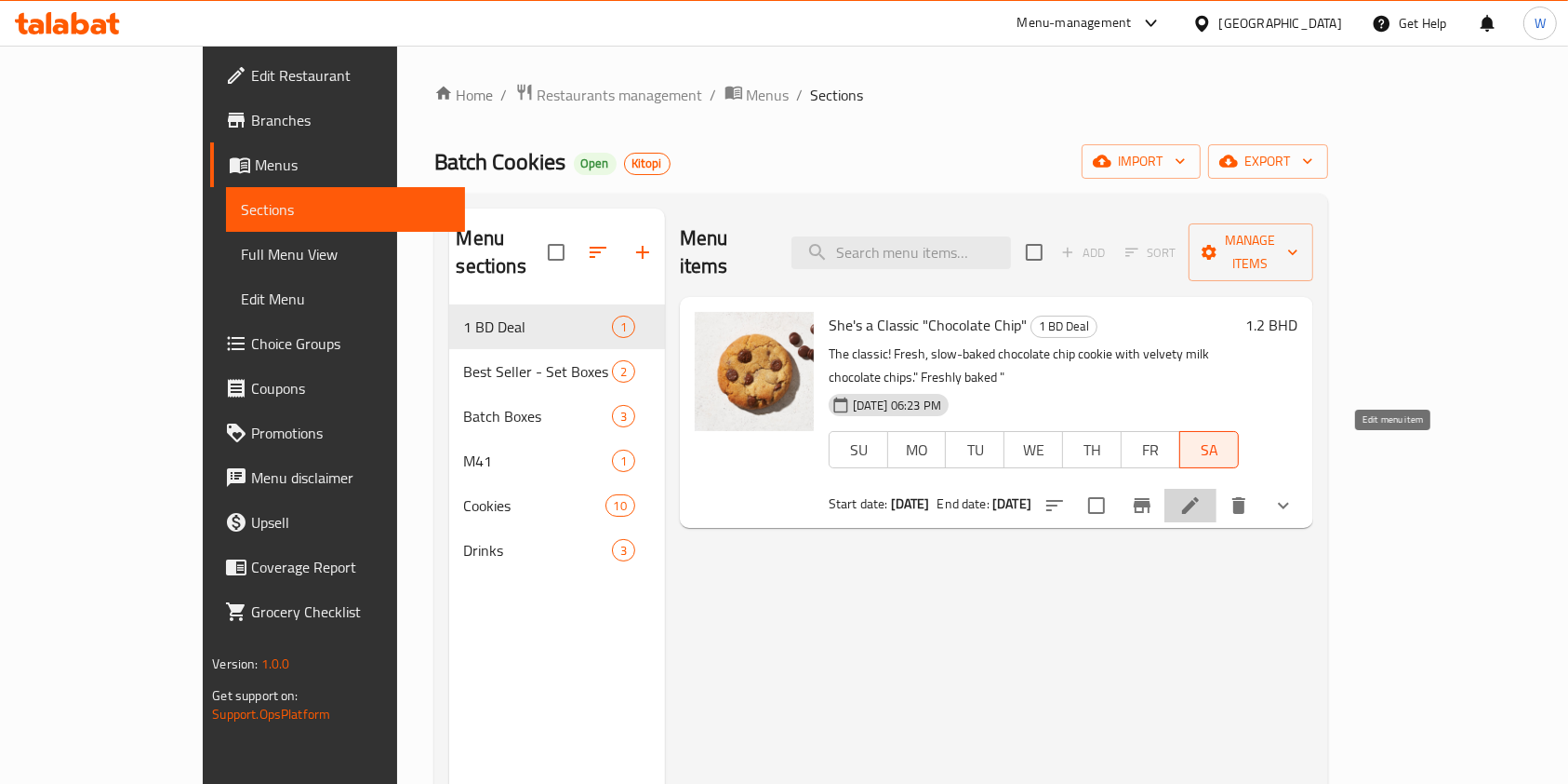
click at [1202, 494] on icon at bounding box center [1190, 505] width 22 height 22
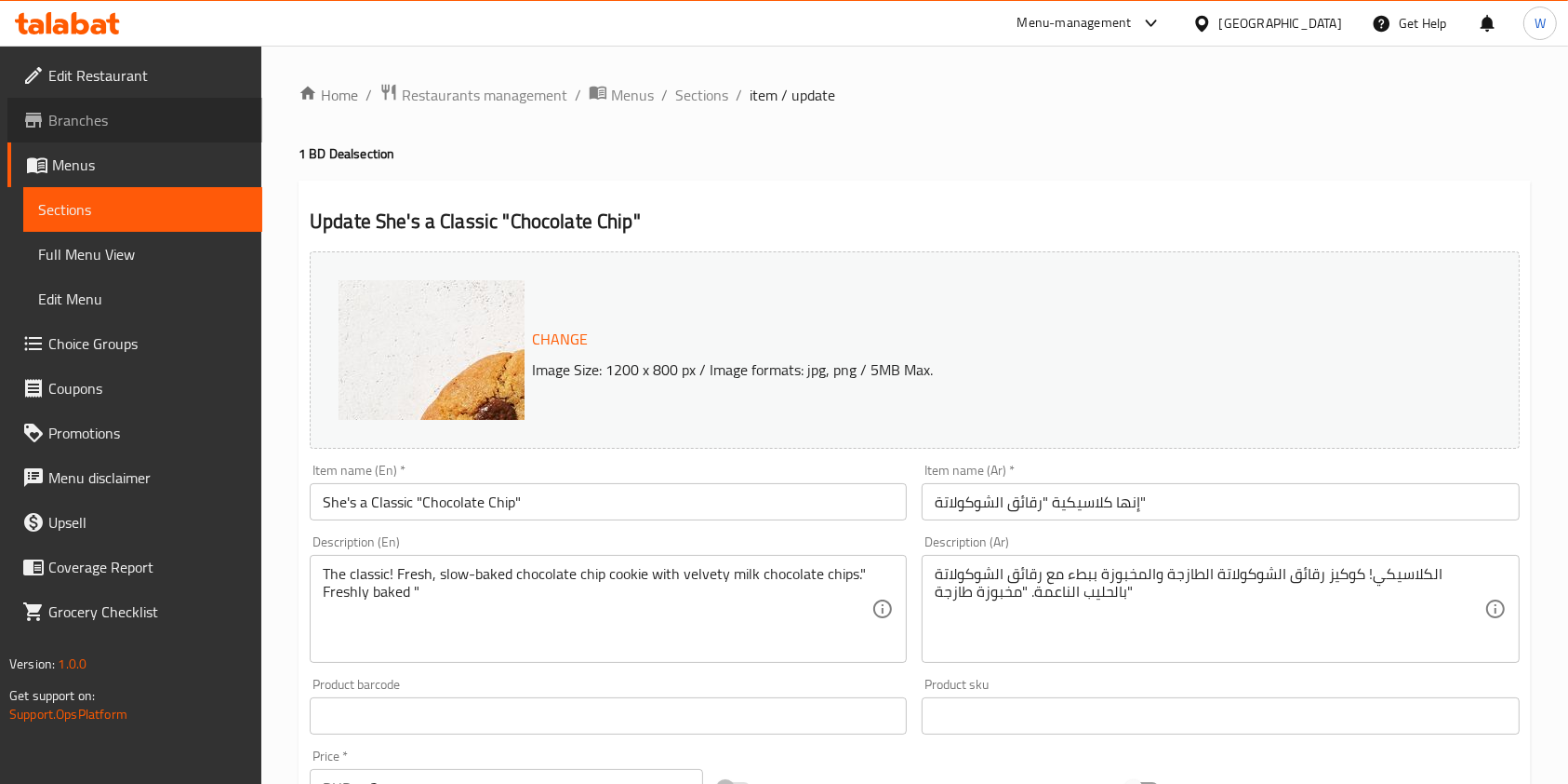
click at [142, 127] on span "Branches" at bounding box center [148, 119] width 199 height 22
